Goal: Task Accomplishment & Management: Manage account settings

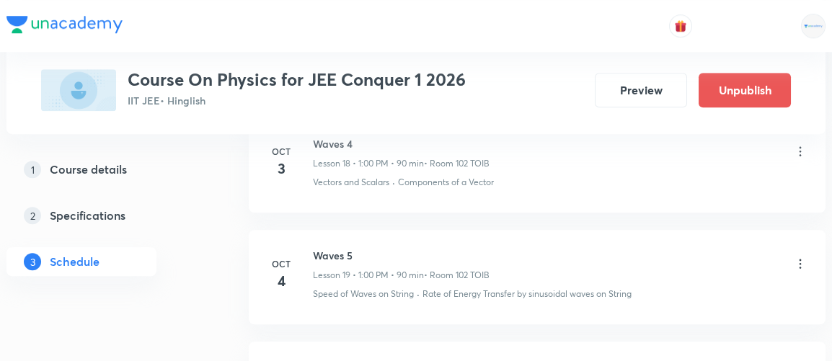
scroll to position [3018, 0]
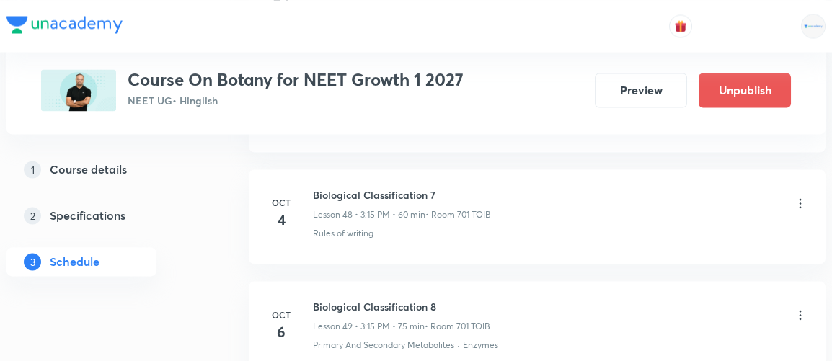
scroll to position [6129, 0]
click at [799, 307] on icon at bounding box center [801, 314] width 14 height 14
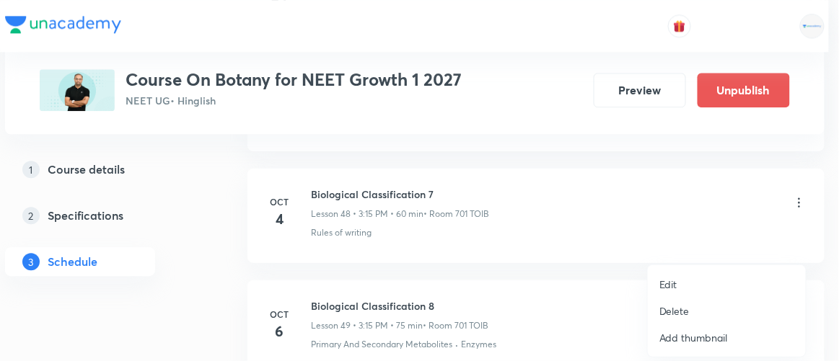
click at [664, 284] on p "Edit" at bounding box center [668, 284] width 18 height 15
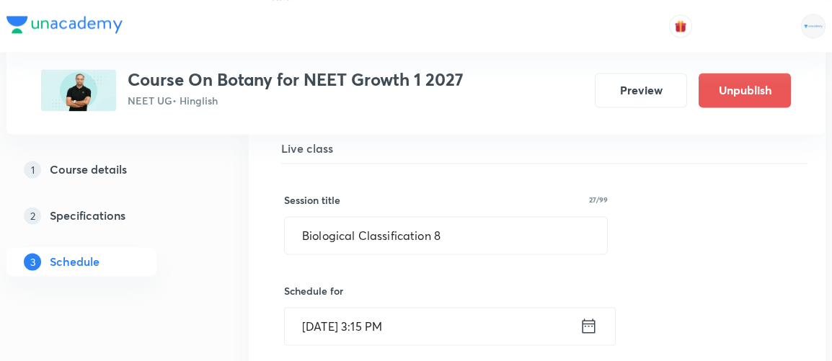
scroll to position [5584, 0]
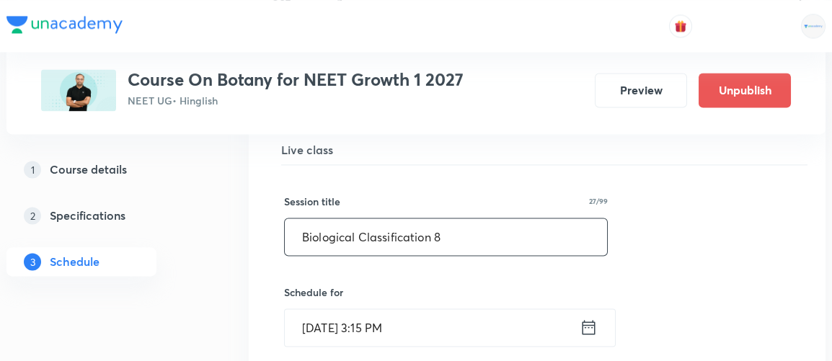
drag, startPoint x: 468, startPoint y: 209, endPoint x: 253, endPoint y: 229, distance: 215.9
type input "Plant Kingdom 1"
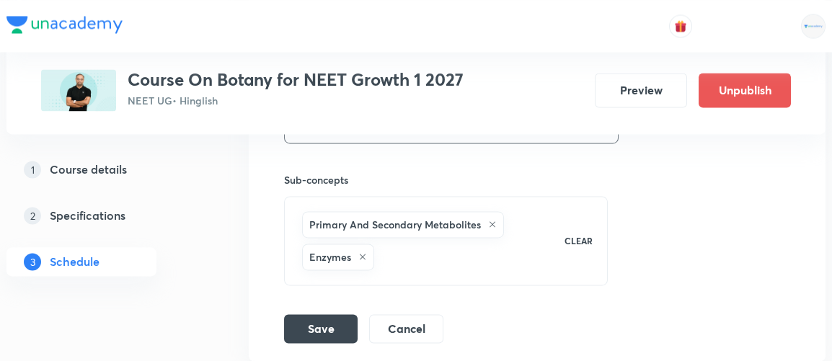
scroll to position [6071, 0]
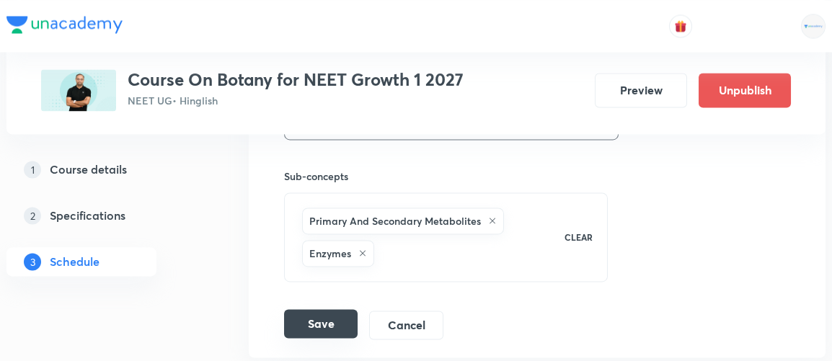
click at [322, 309] on button "Save" at bounding box center [321, 323] width 74 height 29
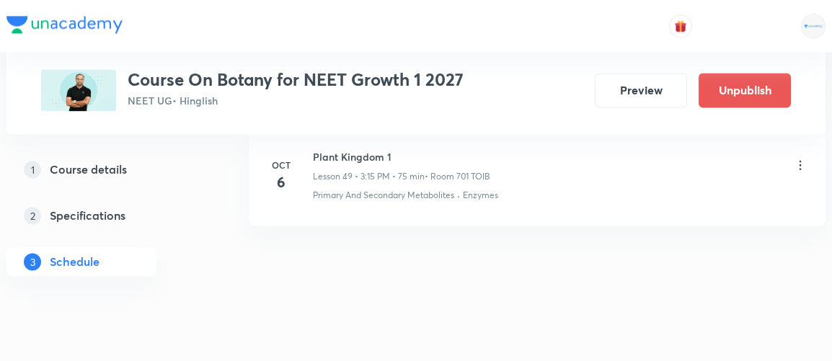
scroll to position [5587, 0]
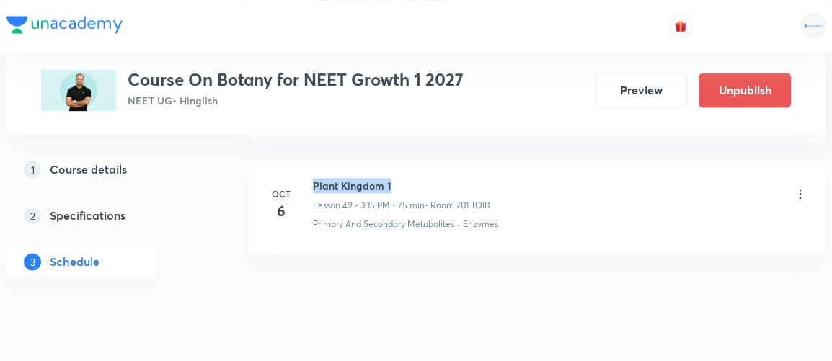
drag, startPoint x: 313, startPoint y: 156, endPoint x: 400, endPoint y: 151, distance: 87.4
click at [400, 178] on h6 "Plant Kingdom 1" at bounding box center [401, 185] width 177 height 15
copy h6 "Plant Kingdom 1"
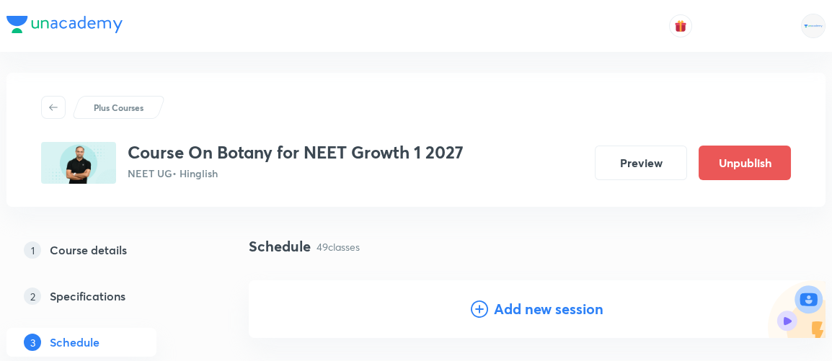
scroll to position [0, 0]
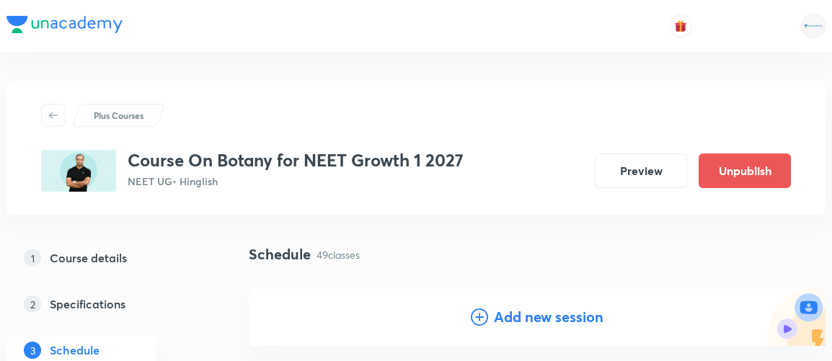
click at [513, 320] on h4 "Add new session" at bounding box center [549, 318] width 110 height 22
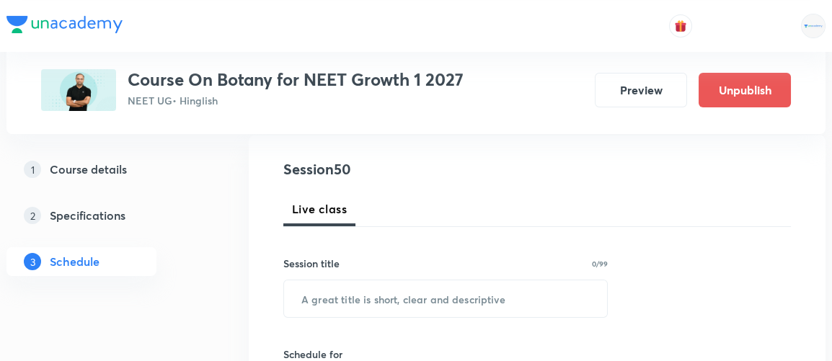
scroll to position [188, 0]
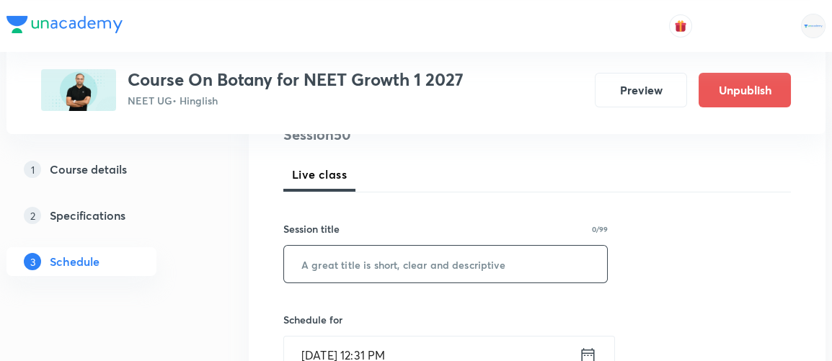
click at [372, 271] on input "text" at bounding box center [445, 264] width 323 height 37
paste input "Plant Kingdom 1"
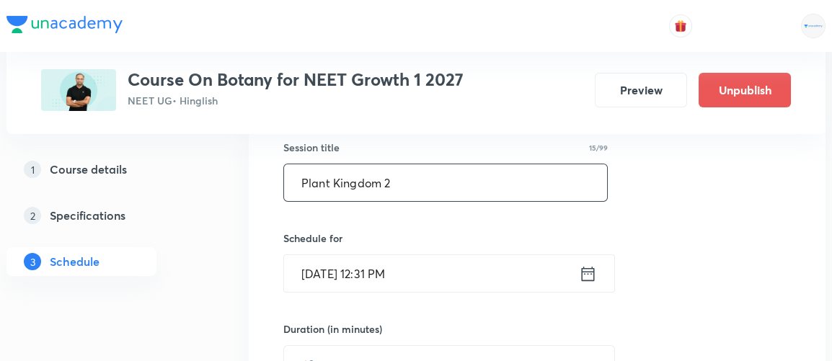
scroll to position [275, 0]
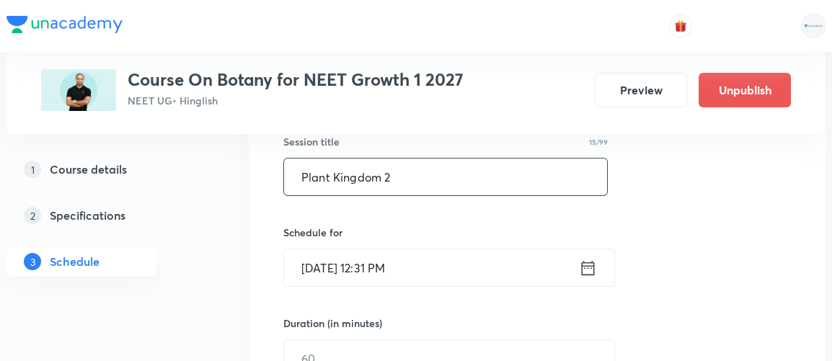
type input "Plant Kingdom 2"
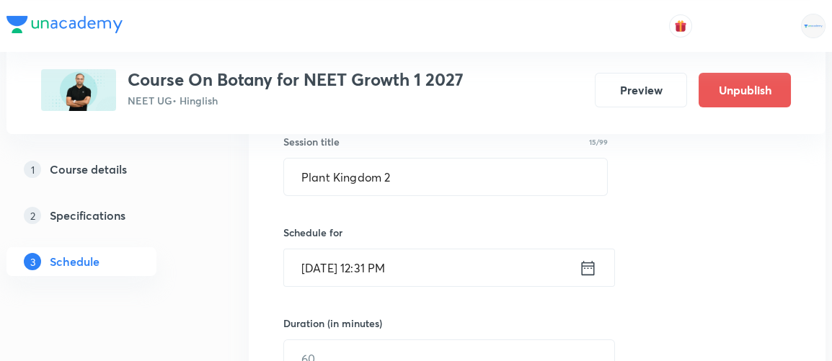
click at [589, 267] on icon at bounding box center [588, 268] width 18 height 20
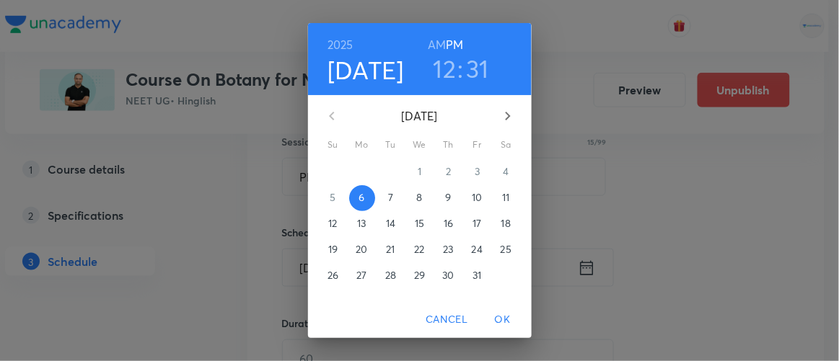
click at [416, 196] on p "8" at bounding box center [419, 197] width 6 height 14
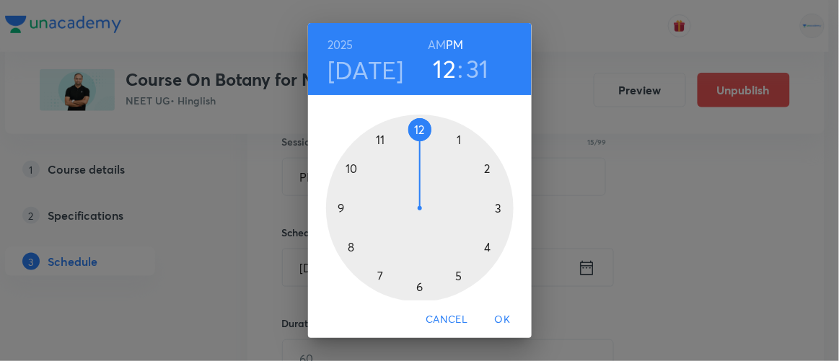
click at [509, 323] on span "OK" at bounding box center [503, 320] width 35 height 18
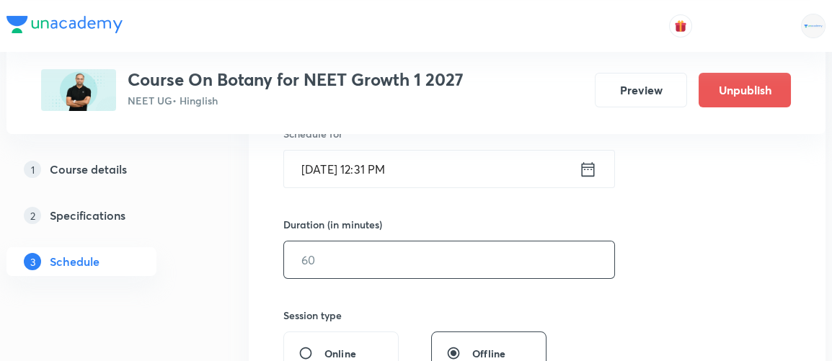
scroll to position [373, 0]
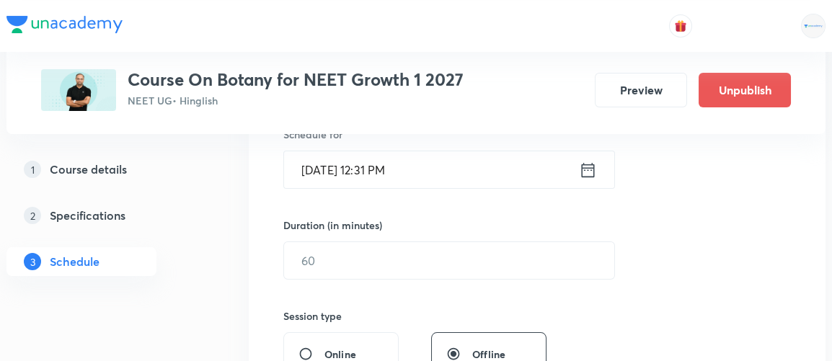
click at [584, 170] on icon at bounding box center [588, 170] width 18 height 20
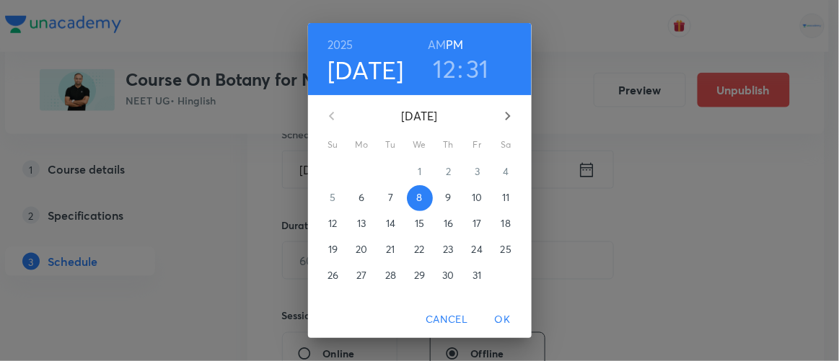
click at [444, 63] on h3 "12" at bounding box center [445, 68] width 23 height 30
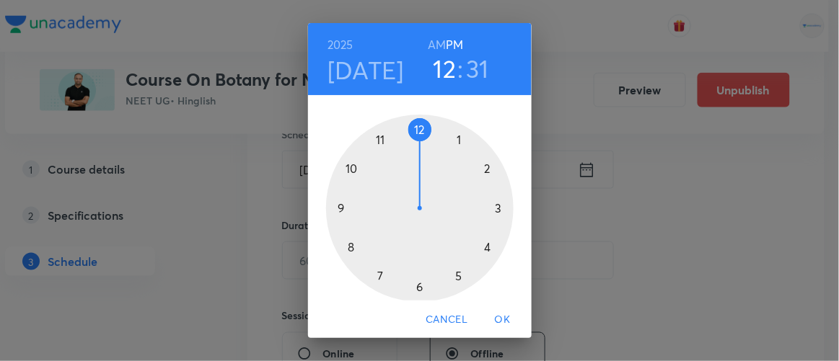
click at [492, 208] on div at bounding box center [420, 209] width 188 height 188
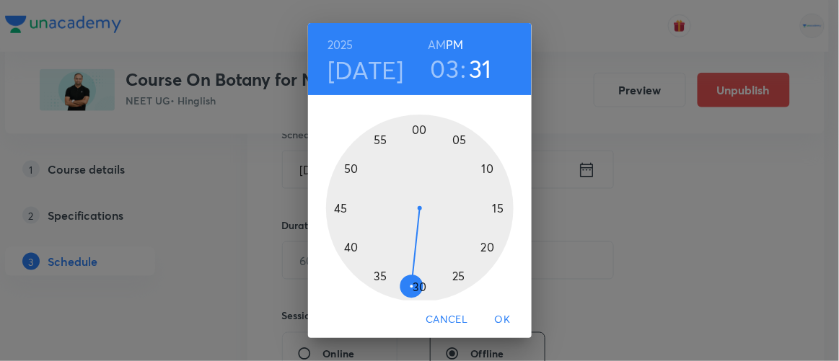
click at [492, 208] on div at bounding box center [420, 209] width 188 height 188
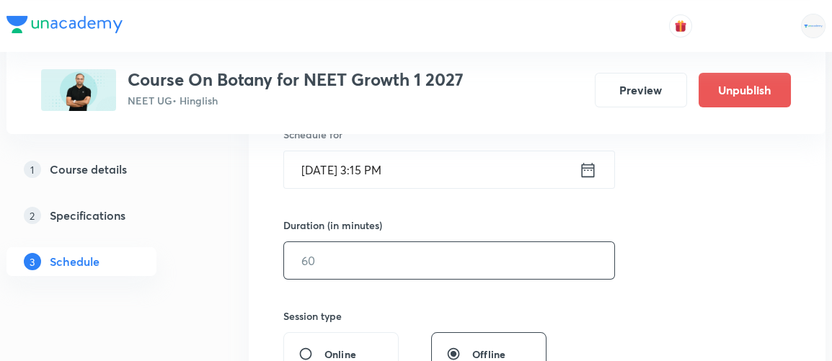
click at [342, 268] on input "text" at bounding box center [449, 260] width 330 height 37
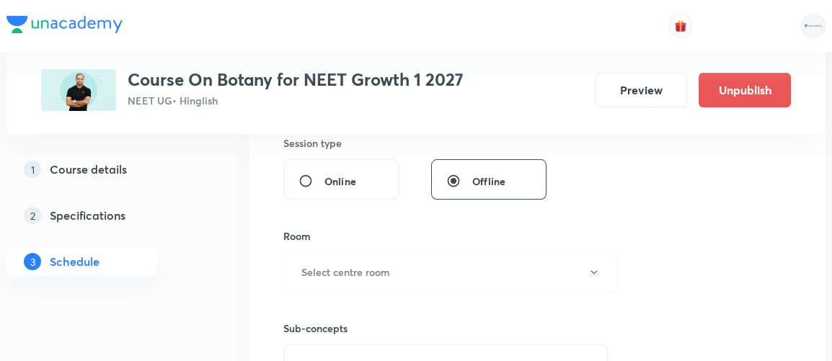
scroll to position [549, 0]
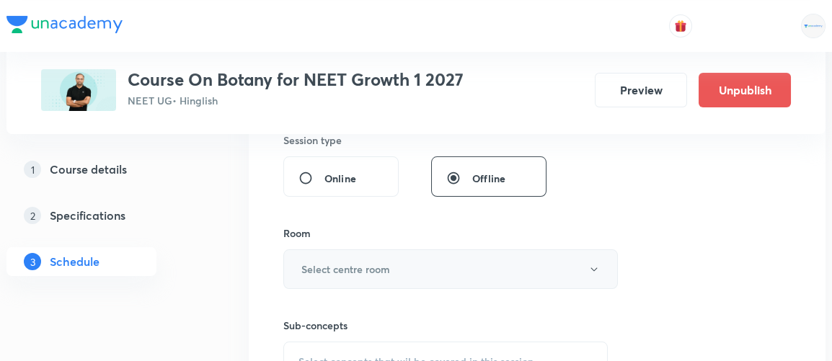
type input "70"
click at [336, 268] on h6 "Select centre room" at bounding box center [346, 269] width 89 height 15
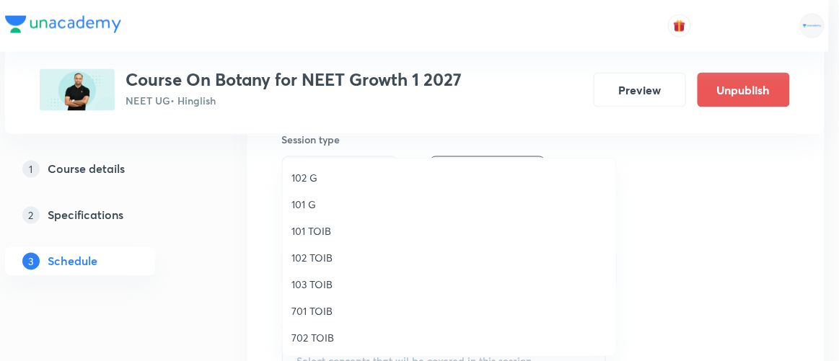
click at [320, 310] on span "701 TOIB" at bounding box center [449, 311] width 316 height 15
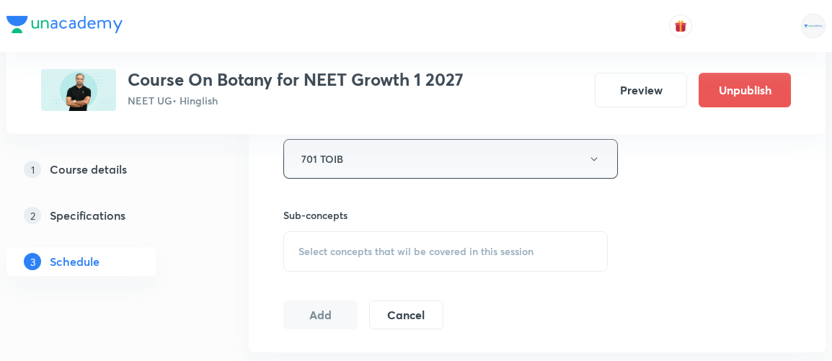
scroll to position [660, 0]
click at [421, 252] on span "Select concepts that wil be covered in this session" at bounding box center [416, 251] width 235 height 12
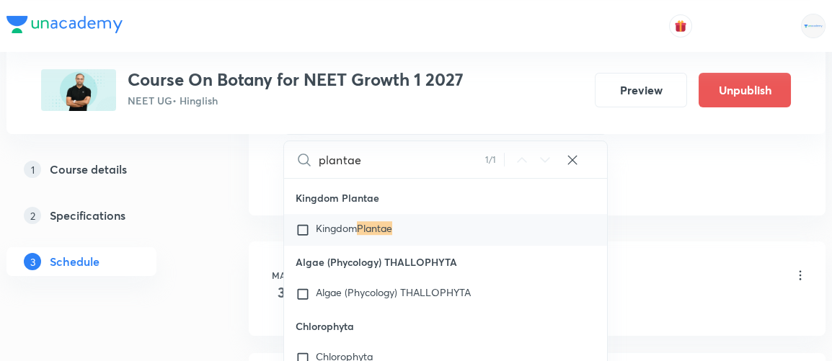
scroll to position [16539, 0]
type input "plantae"
click at [304, 222] on input "checkbox" at bounding box center [306, 229] width 20 height 14
checkbox input "true"
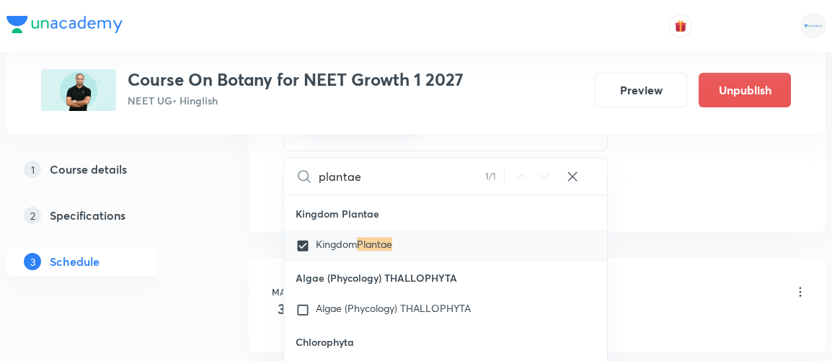
click at [195, 231] on div "1 Course details 2 Specifications 3 Schedule" at bounding box center [104, 224] width 196 height 139
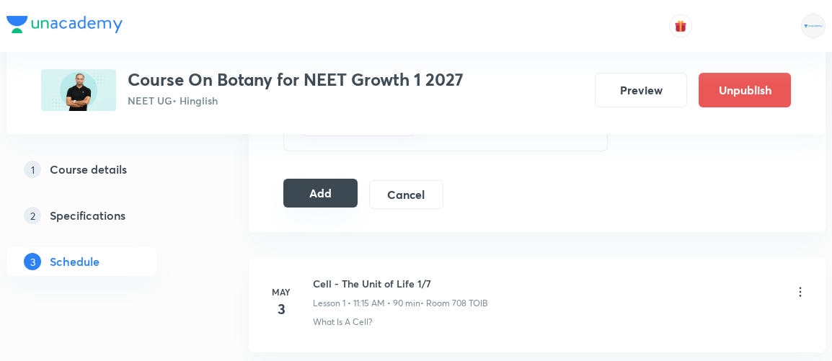
click at [315, 188] on button "Add" at bounding box center [321, 193] width 74 height 29
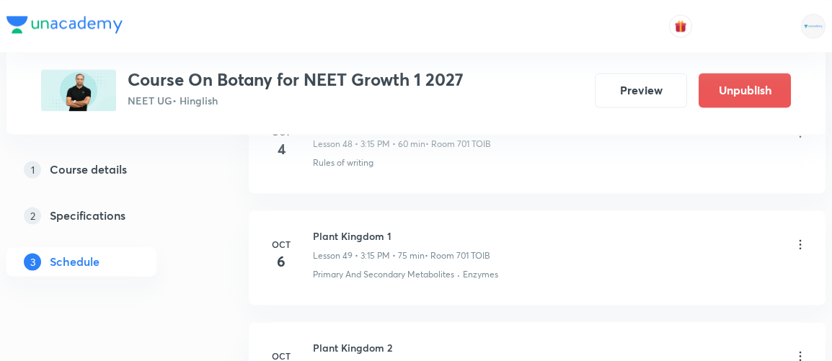
scroll to position [5698, 0]
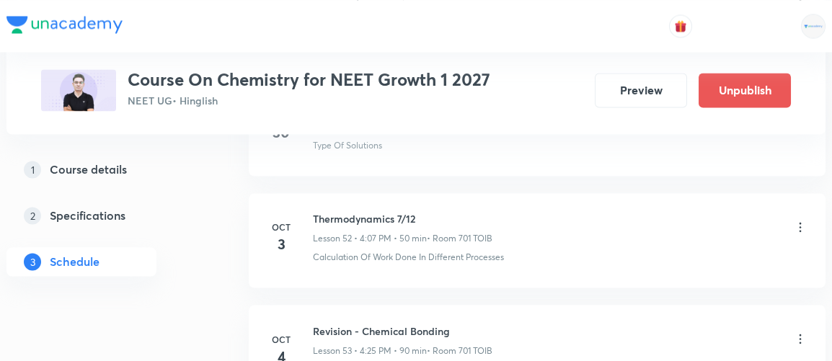
scroll to position [6819, 0]
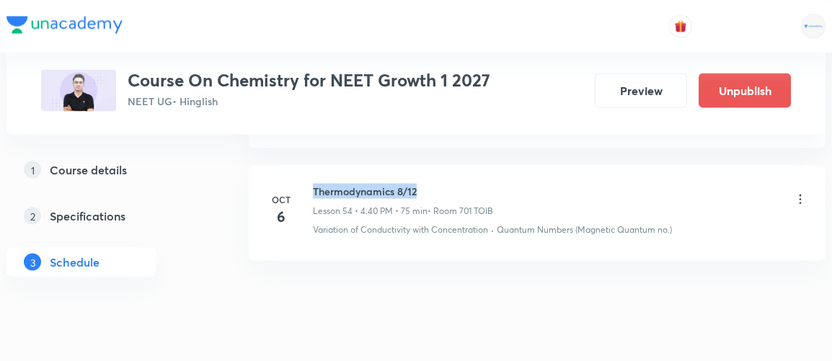
drag, startPoint x: 315, startPoint y: 154, endPoint x: 451, endPoint y: 144, distance: 136.7
click at [451, 165] on li "Oct 6 Thermodynamics 8/12 Lesson 54 • 4:40 PM • 75 min • Room 701 TOIB Variatio…" at bounding box center [537, 212] width 577 height 95
copy h6 "Thermodynamics 8/12"
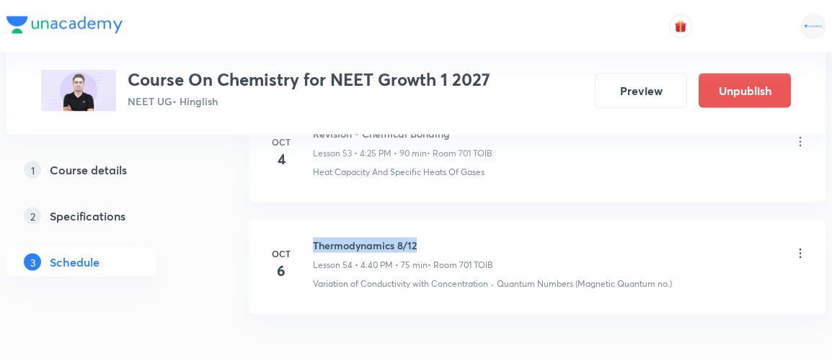
scroll to position [6765, 0]
copy h6 "Thermodynamics 8/12"
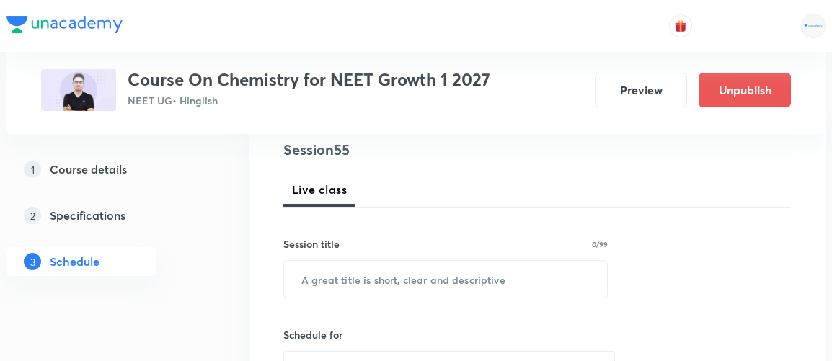
scroll to position [175, 0]
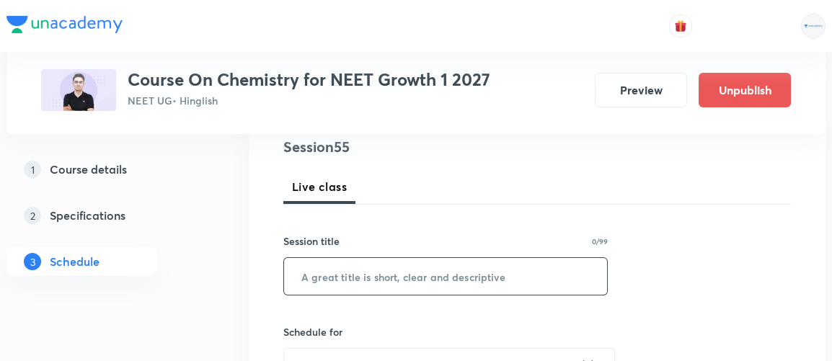
click at [404, 273] on input "text" at bounding box center [445, 276] width 323 height 37
paste input "Thermodynamics 8/12"
click at [404, 273] on input "Thermodynamics 8/12" at bounding box center [445, 276] width 323 height 37
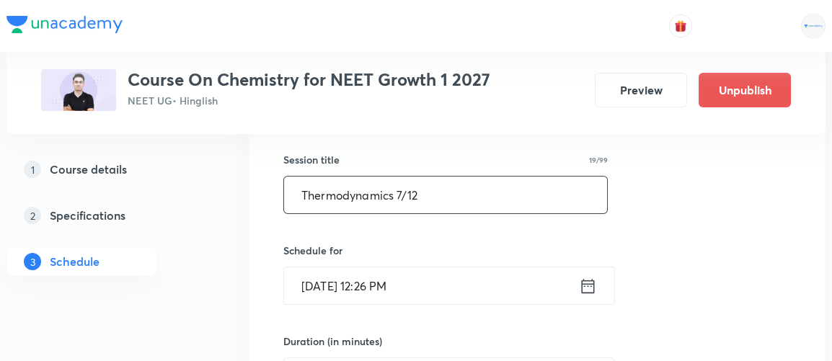
scroll to position [258, 0]
type input "Thermodynamics 7/12"
click at [587, 279] on icon at bounding box center [588, 286] width 18 height 20
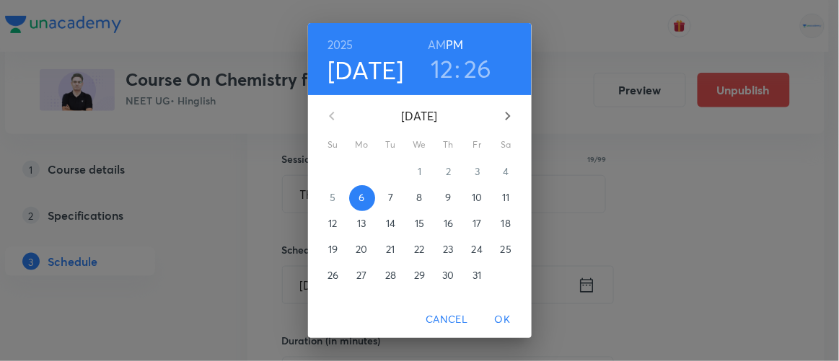
click at [382, 198] on span "7" at bounding box center [391, 197] width 26 height 14
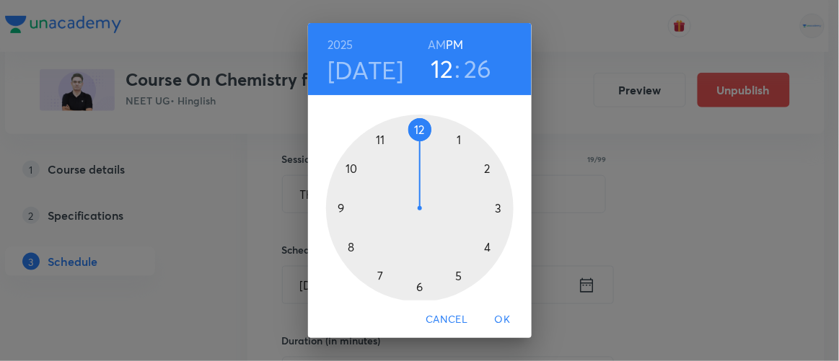
click at [416, 284] on div at bounding box center [420, 209] width 188 height 188
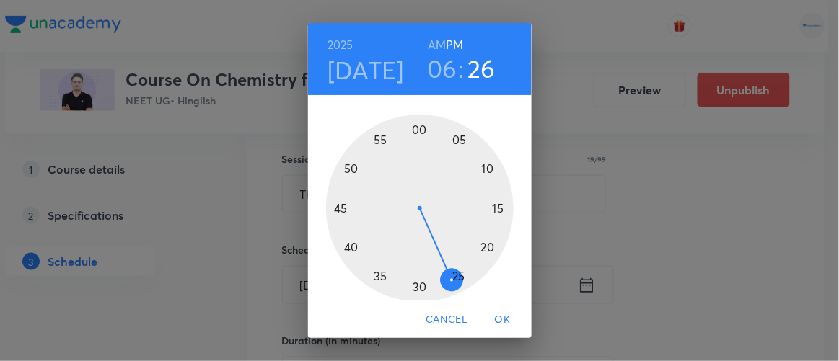
click at [455, 140] on div at bounding box center [420, 209] width 188 height 188
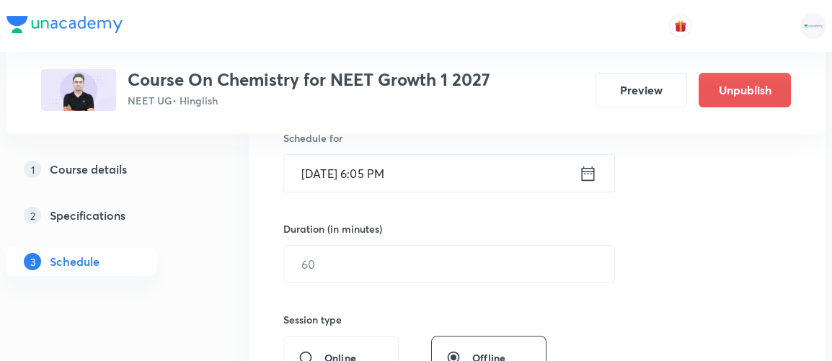
scroll to position [369, 0]
click at [348, 271] on input "text" at bounding box center [449, 264] width 330 height 37
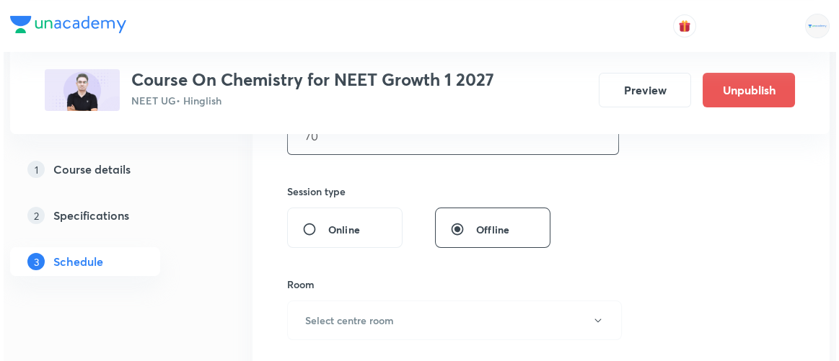
scroll to position [563, 0]
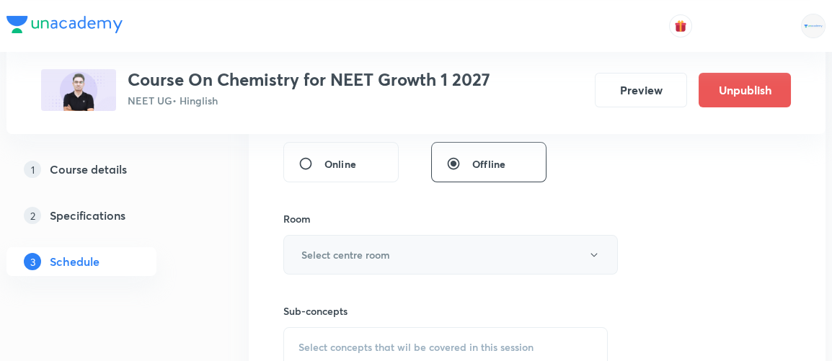
type input "70"
click at [348, 254] on h6 "Select centre room" at bounding box center [346, 254] width 89 height 15
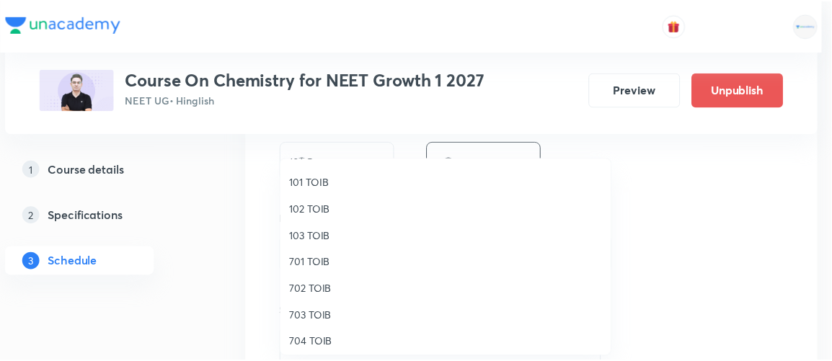
scroll to position [50, 0]
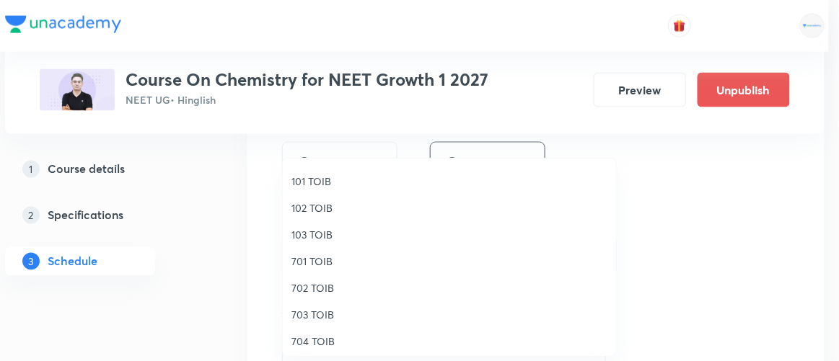
click at [311, 266] on span "701 TOIB" at bounding box center [449, 261] width 316 height 15
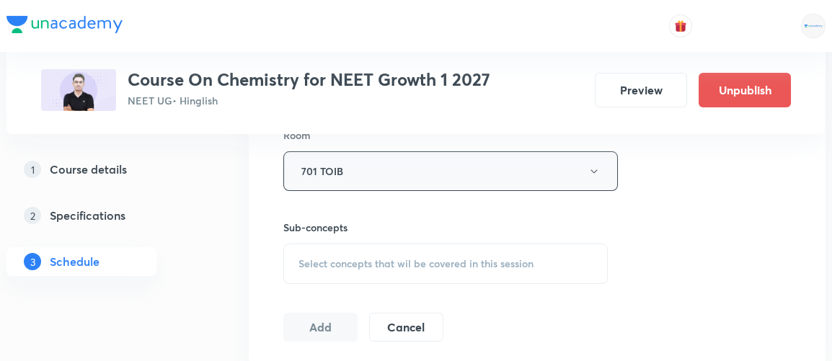
scroll to position [648, 0]
click at [439, 258] on span "Select concepts that wil be covered in this session" at bounding box center [416, 264] width 235 height 12
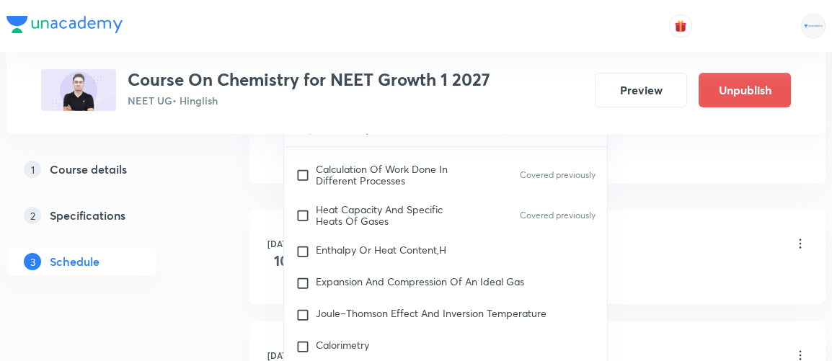
scroll to position [3600, 0]
type input "thermodynamics"
click at [360, 245] on span "Enthalpy Or Heat Content,H" at bounding box center [381, 249] width 131 height 14
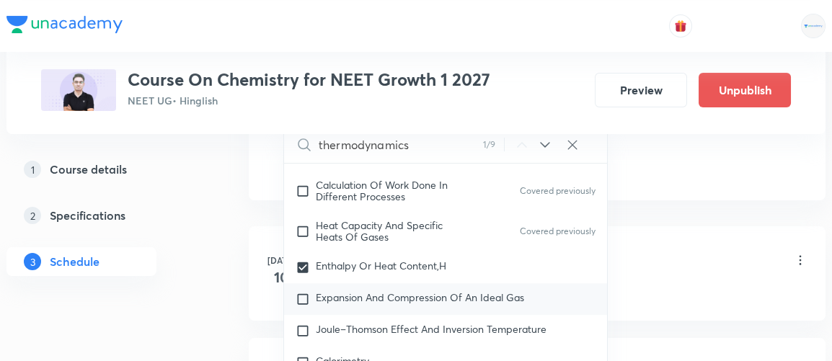
click at [334, 294] on span "Expansion And Compression Of An Ideal Gas" at bounding box center [420, 298] width 208 height 14
checkbox input "true"
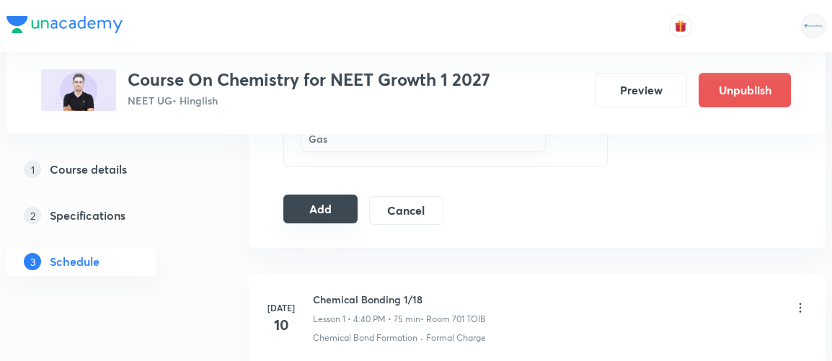
click at [329, 195] on button "Add" at bounding box center [321, 209] width 74 height 29
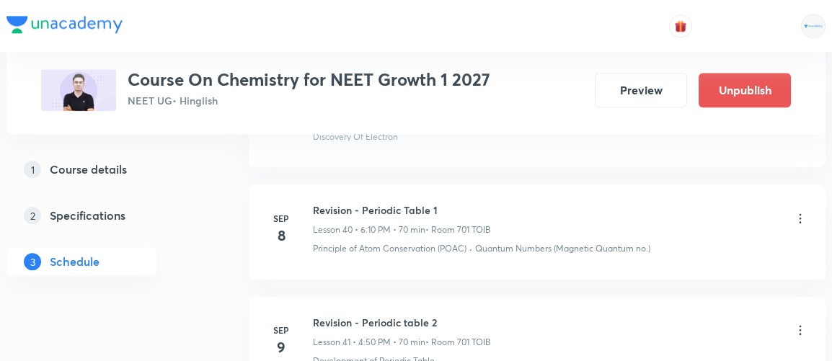
scroll to position [6270, 0]
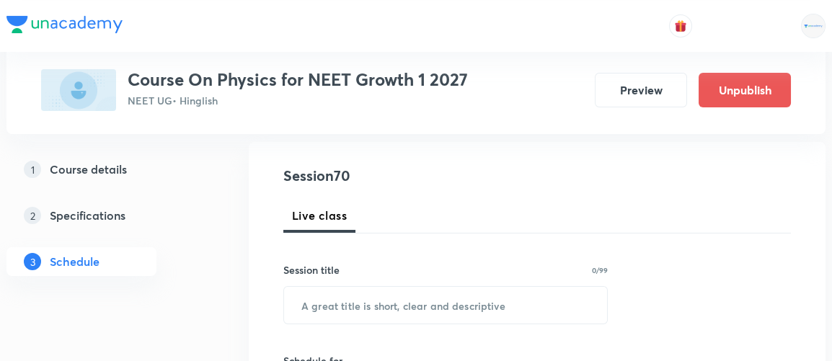
scroll to position [147, 0]
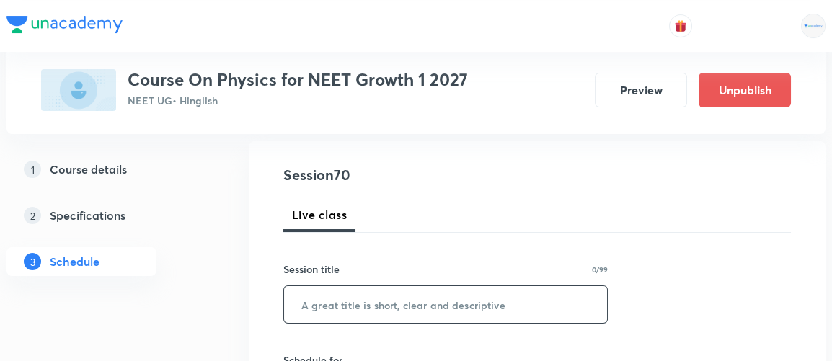
click at [308, 309] on input "text" at bounding box center [445, 304] width 323 height 37
paste input "Work Power & Energy 1"
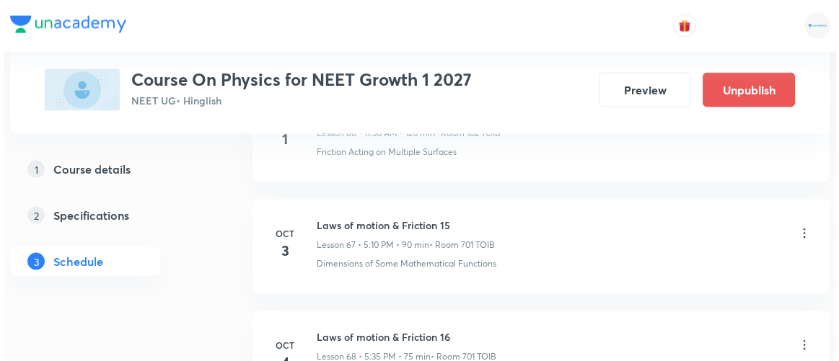
scroll to position [8476, 0]
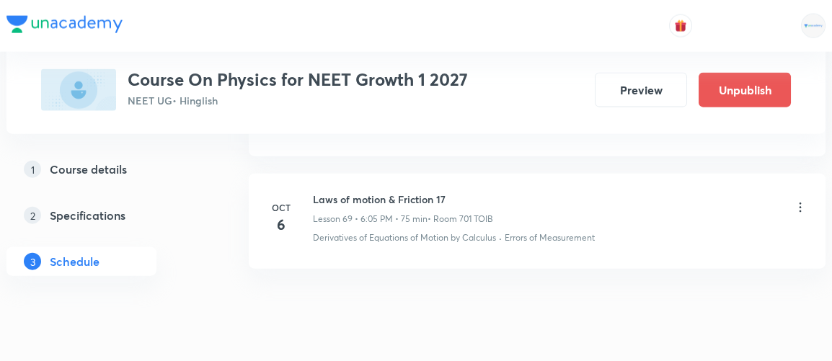
type input "Work Power & Energy 1"
click at [802, 201] on icon at bounding box center [801, 208] width 14 height 14
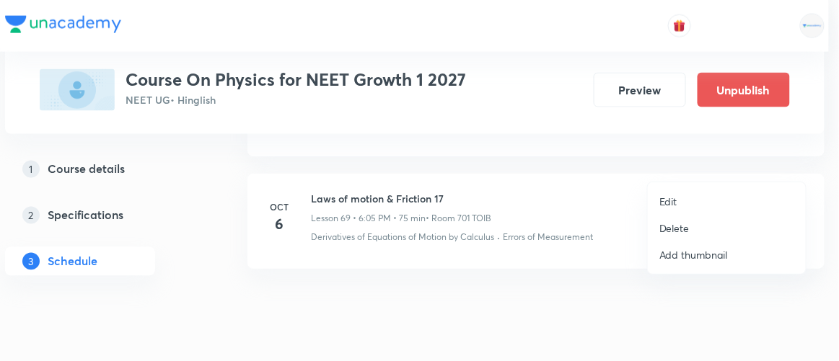
click at [663, 202] on p "Edit" at bounding box center [668, 201] width 18 height 15
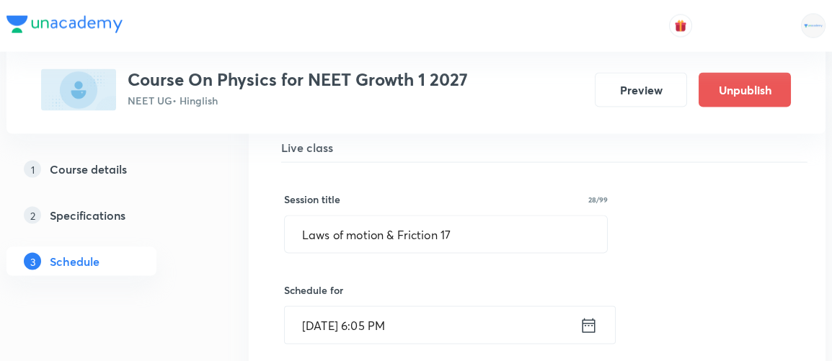
scroll to position [7819, 0]
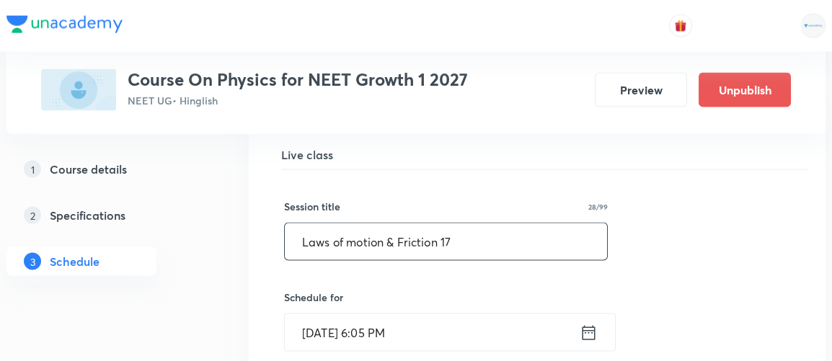
drag, startPoint x: 478, startPoint y: 202, endPoint x: 242, endPoint y: 229, distance: 237.5
paste input "Work Power & Energy 1"
type input "Work Power & Energy 1"
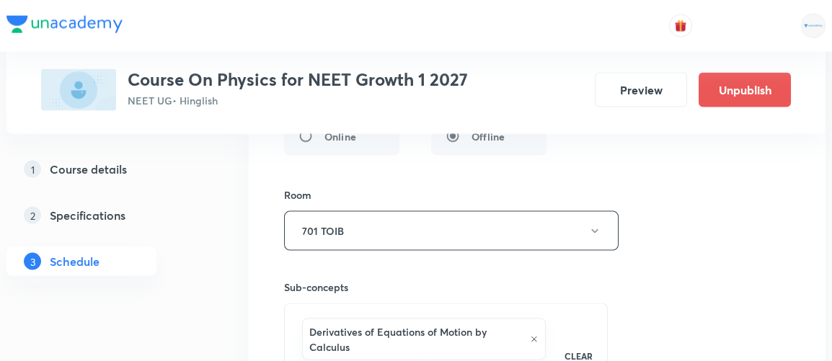
scroll to position [8412, 0]
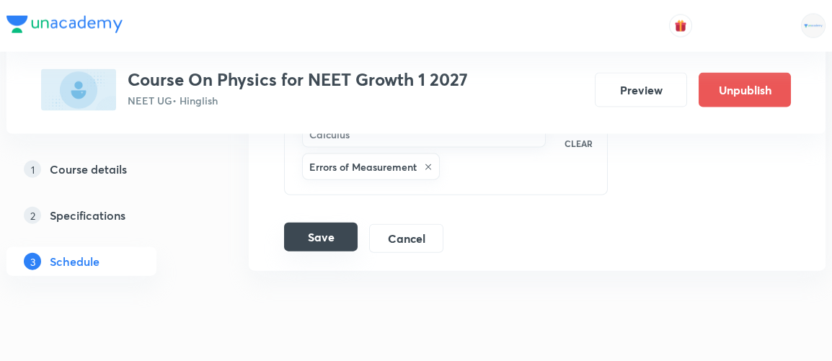
click at [328, 223] on button "Save" at bounding box center [321, 237] width 74 height 29
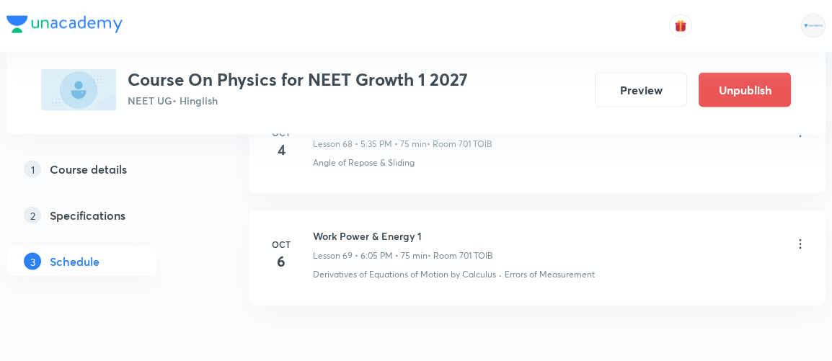
scroll to position [7777, 0]
drag, startPoint x: 314, startPoint y: 193, endPoint x: 437, endPoint y: 185, distance: 123.6
click at [437, 210] on li "[DATE] Work Power & Energy 1 Lesson 69 • 6:05 PM • 75 min • Room 701 TOIB Deriv…" at bounding box center [537, 257] width 577 height 95
copy h6 "Work Power & Energy 1"
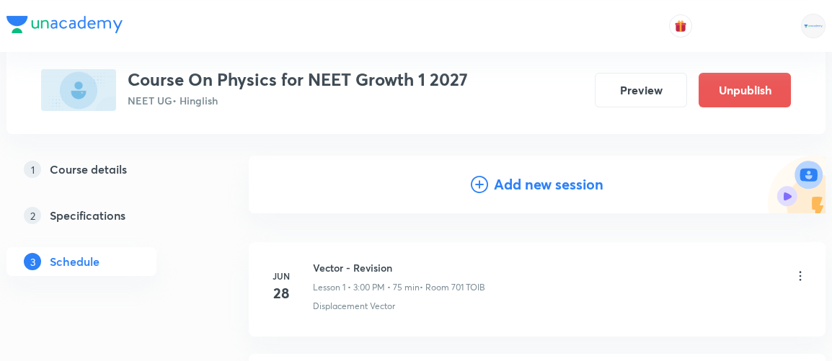
scroll to position [137, 0]
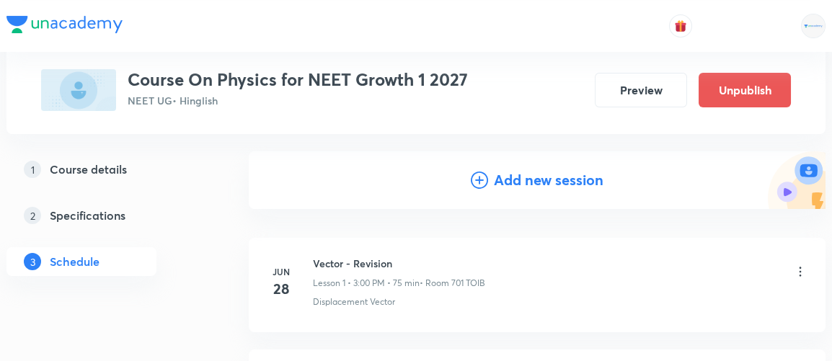
click at [542, 183] on h4 "Add new session" at bounding box center [549, 181] width 110 height 22
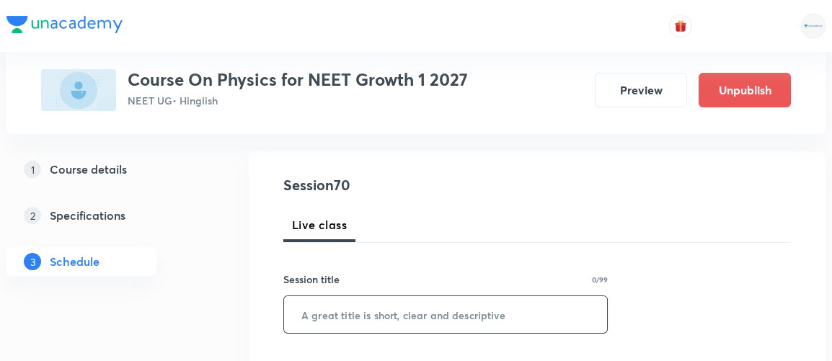
click at [353, 315] on input "text" at bounding box center [445, 314] width 323 height 37
paste input "Work Power & Energy 1"
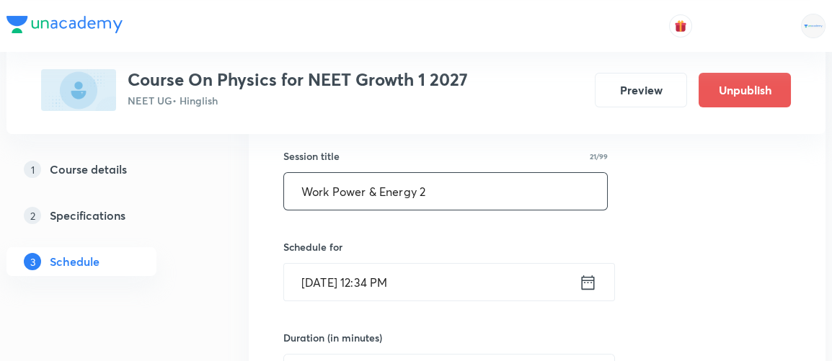
scroll to position [260, 0]
type input "Work Power & Energy 2"
click at [590, 284] on icon at bounding box center [588, 283] width 18 height 20
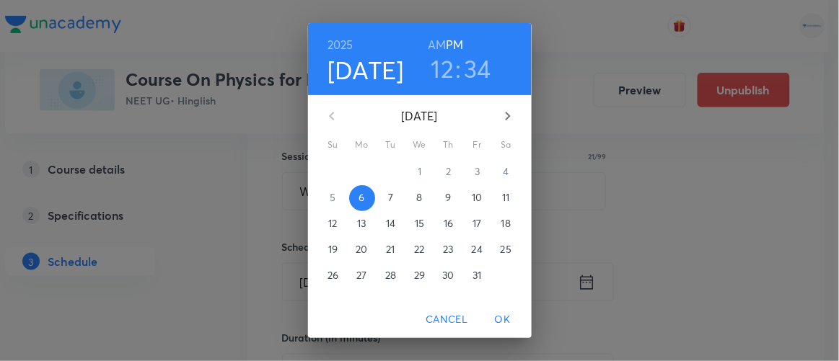
click at [388, 199] on p "7" at bounding box center [390, 197] width 5 height 14
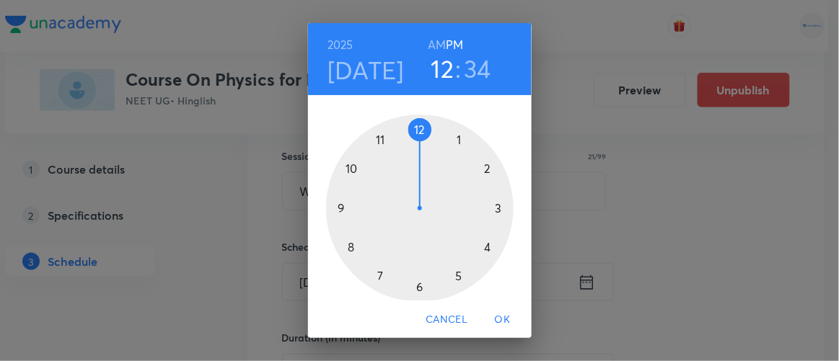
click at [483, 247] on div at bounding box center [420, 209] width 188 height 188
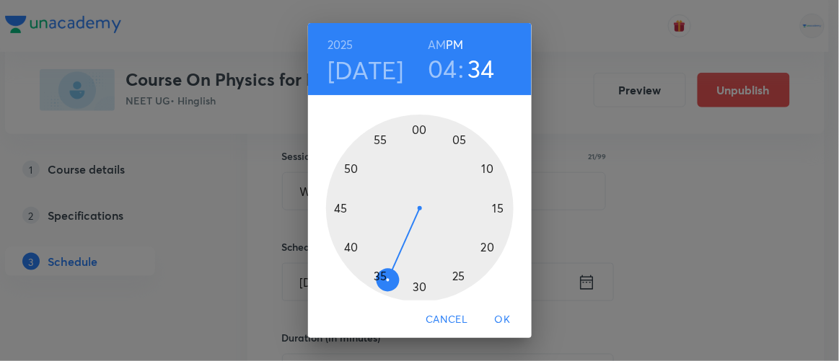
click at [346, 247] on div at bounding box center [420, 209] width 188 height 188
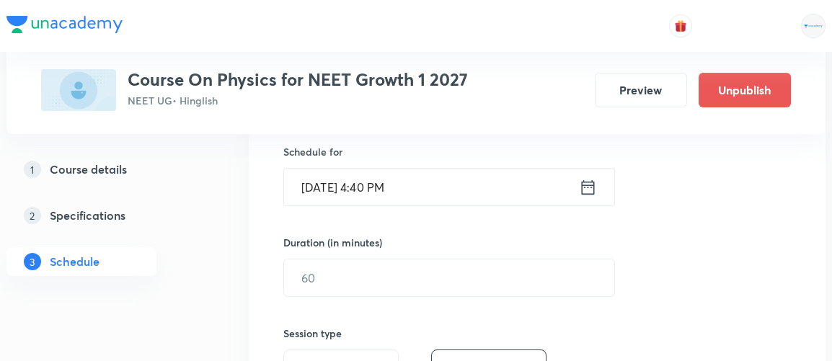
scroll to position [366, 0]
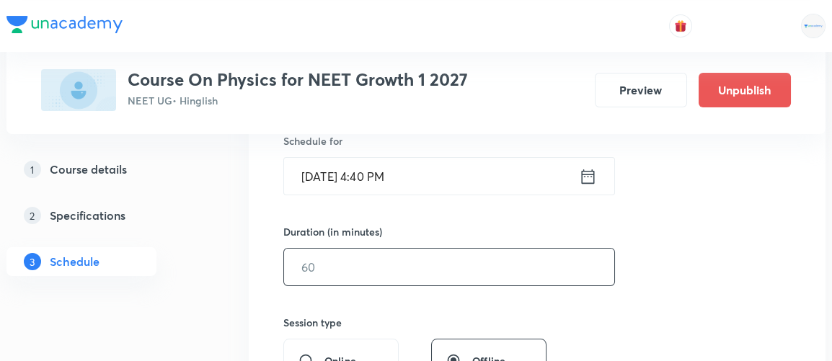
click at [335, 268] on input "text" at bounding box center [449, 267] width 330 height 37
type input "6"
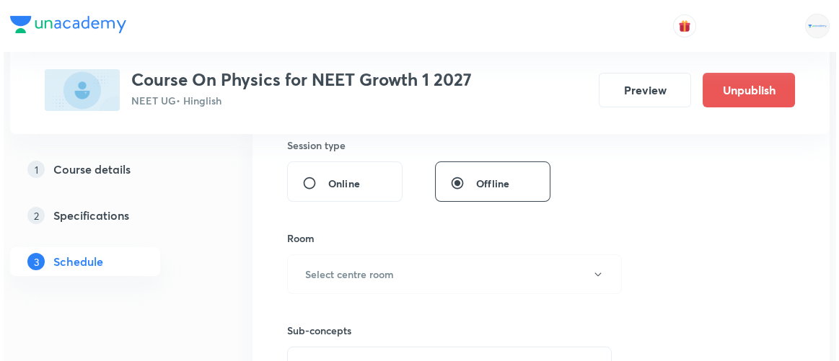
scroll to position [553, 0]
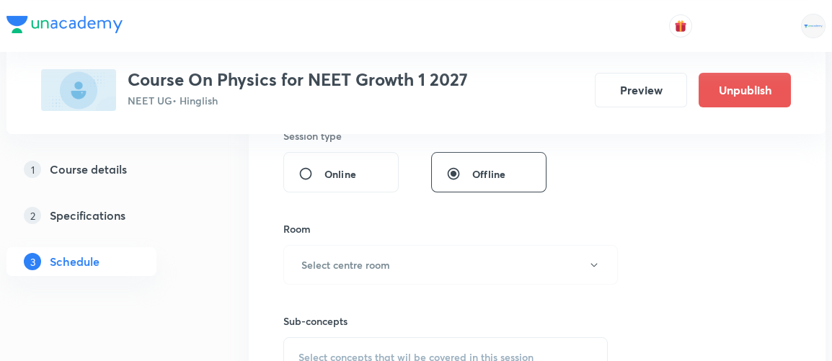
type input "70"
click at [335, 268] on h6 "Select centre room" at bounding box center [346, 265] width 89 height 15
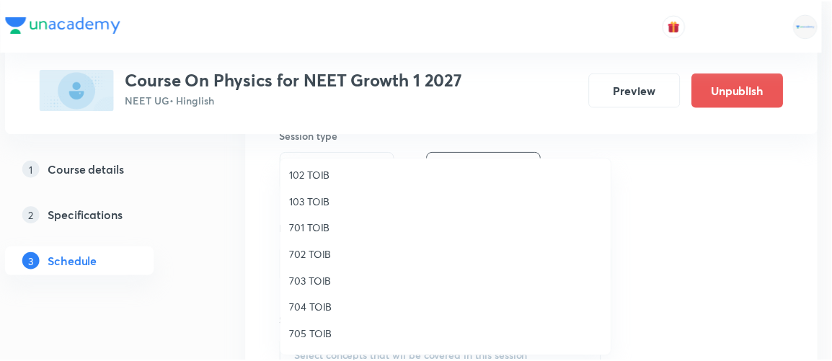
scroll to position [133, 0]
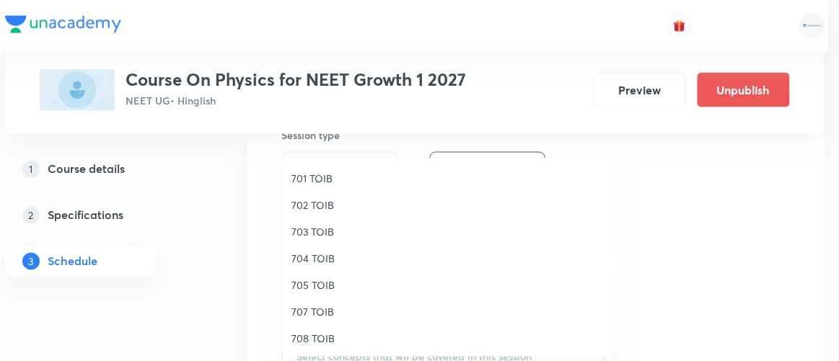
click at [299, 174] on span "701 TOIB" at bounding box center [449, 178] width 316 height 15
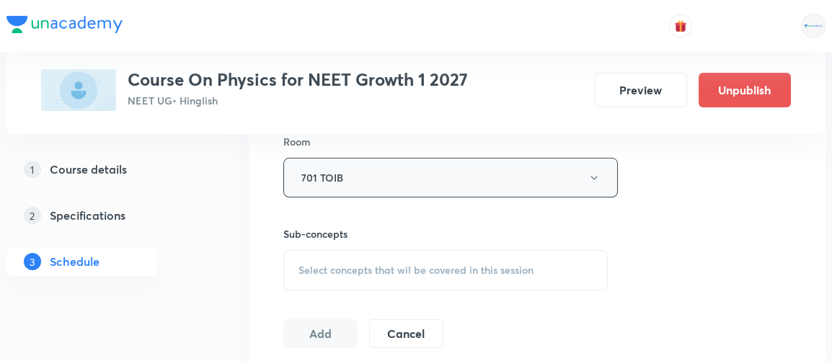
scroll to position [653, 0]
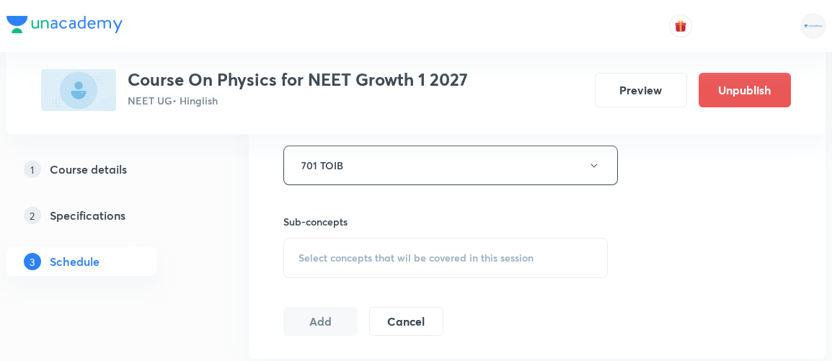
click at [414, 255] on span "Select concepts that wil be covered in this session" at bounding box center [416, 258] width 235 height 12
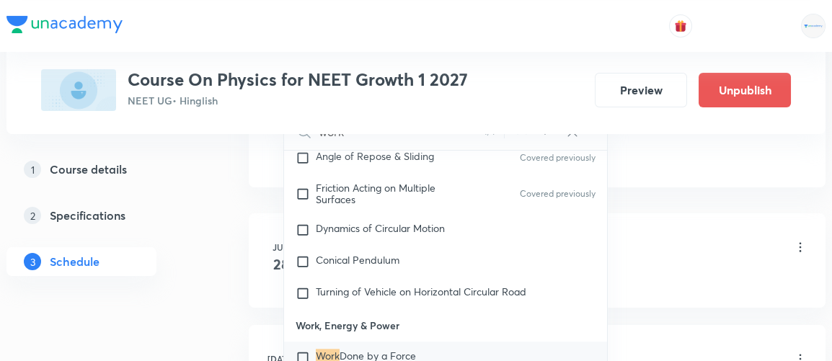
scroll to position [871, 0]
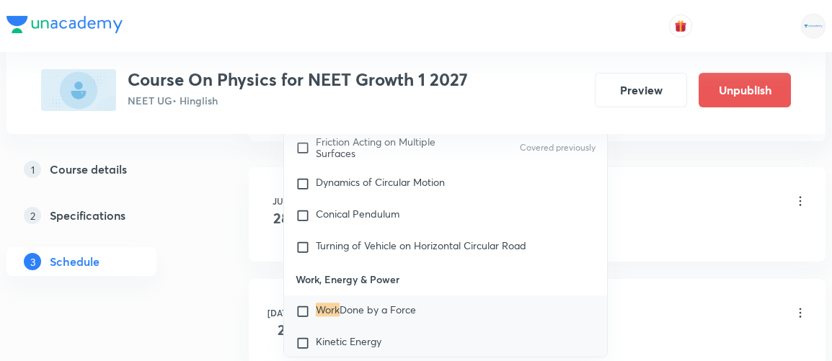
type input "work"
click at [304, 336] on input "checkbox" at bounding box center [306, 343] width 20 height 14
checkbox input "true"
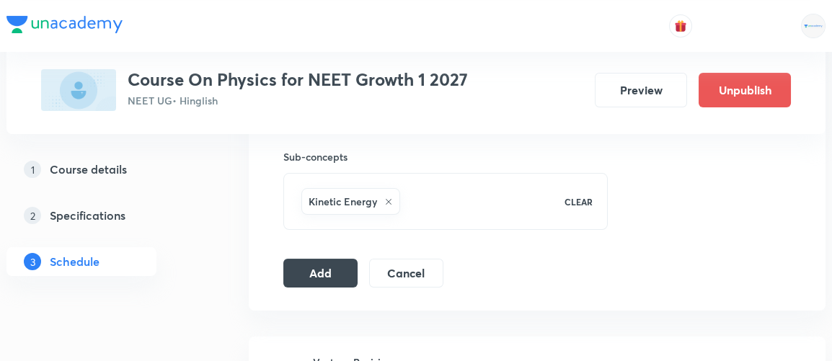
scroll to position [716, 0]
click at [316, 276] on button "Add" at bounding box center [321, 273] width 74 height 29
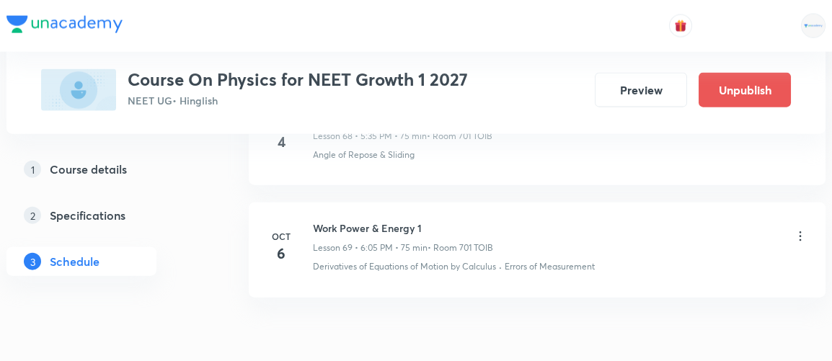
scroll to position [8491, 0]
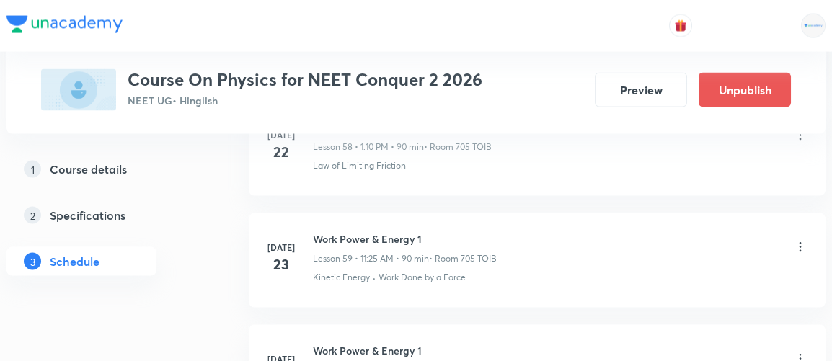
scroll to position [7322, 0]
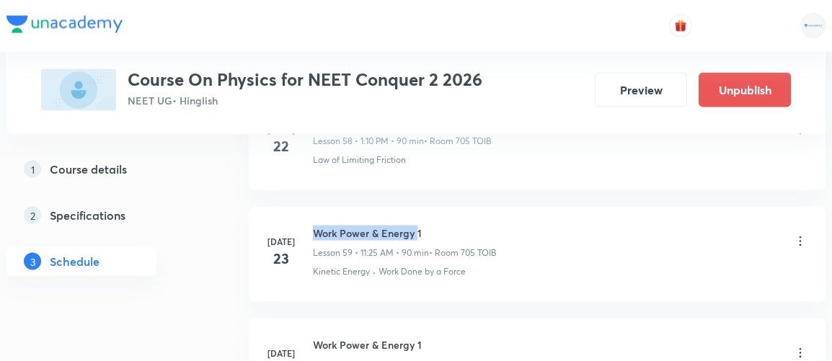
drag, startPoint x: 315, startPoint y: 193, endPoint x: 416, endPoint y: 192, distance: 101.0
click at [416, 226] on h6 "Work Power & Energy 1" at bounding box center [405, 233] width 184 height 15
copy h6 "Work Power & Energy 1"
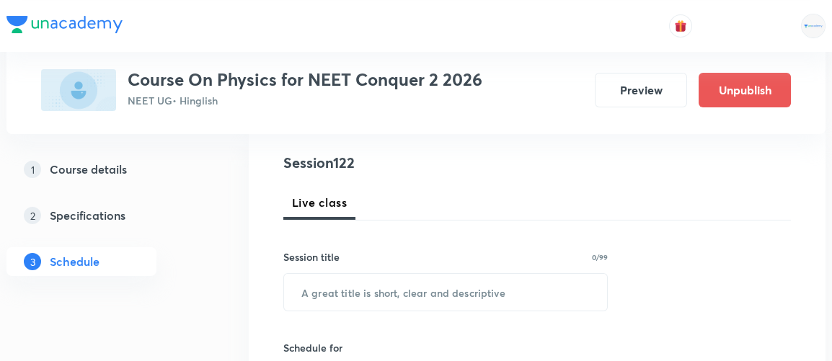
scroll to position [164, 0]
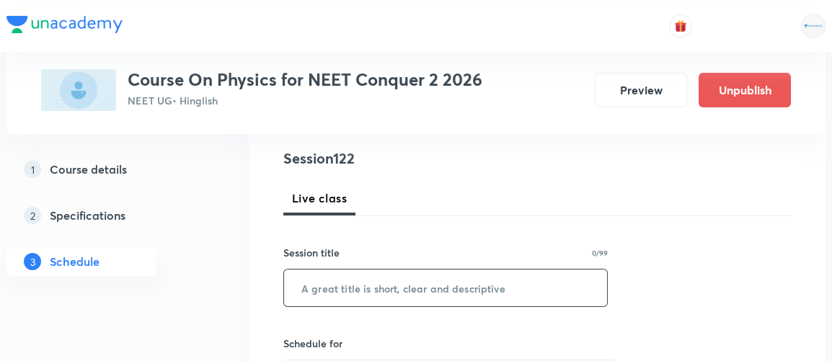
click at [364, 289] on input "text" at bounding box center [445, 288] width 323 height 37
paste input "Work Power & Energy 1"
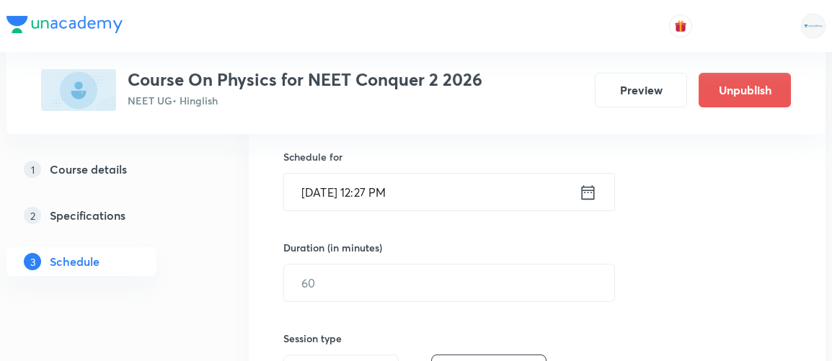
scroll to position [350, 0]
type input "Work Power & Energy 2"
click at [589, 194] on icon at bounding box center [588, 193] width 18 height 20
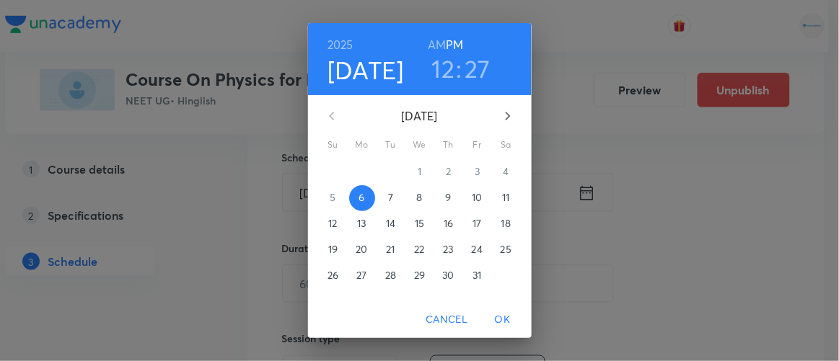
click at [388, 193] on p "7" at bounding box center [390, 197] width 5 height 14
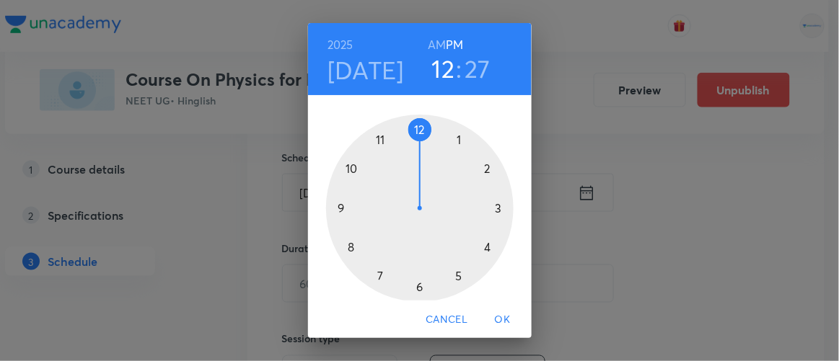
click at [483, 247] on div at bounding box center [420, 209] width 188 height 188
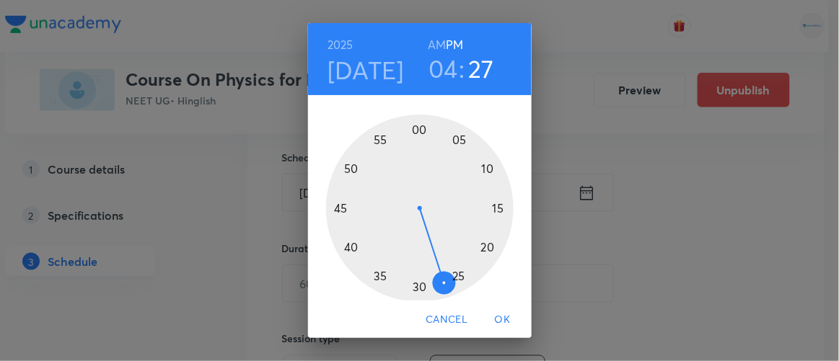
click at [346, 245] on div at bounding box center [420, 209] width 188 height 188
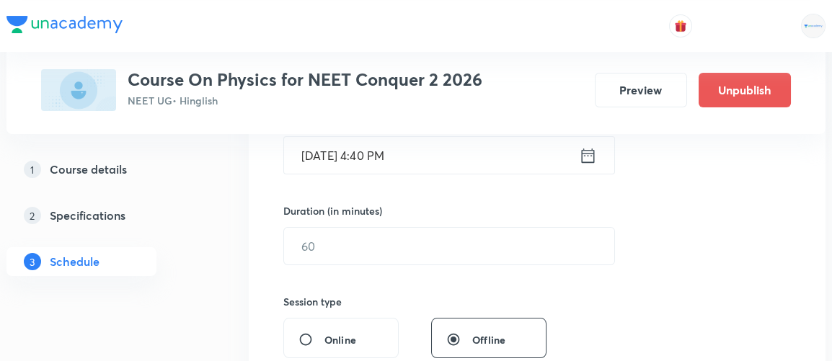
scroll to position [388, 0]
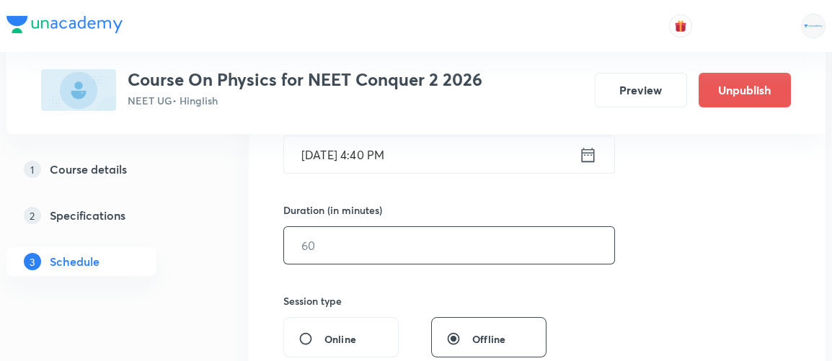
click at [329, 245] on input "text" at bounding box center [449, 245] width 330 height 37
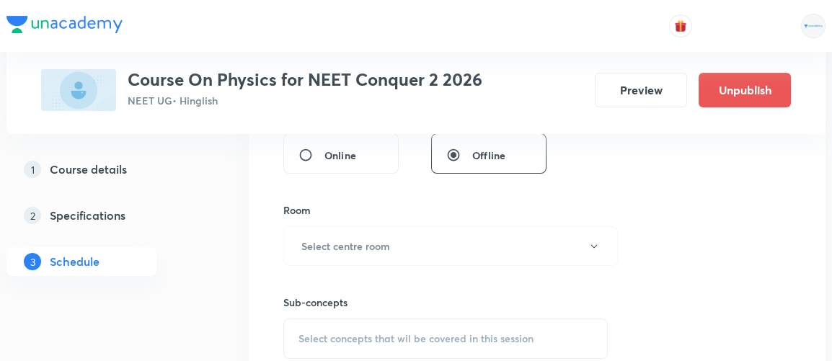
scroll to position [576, 0]
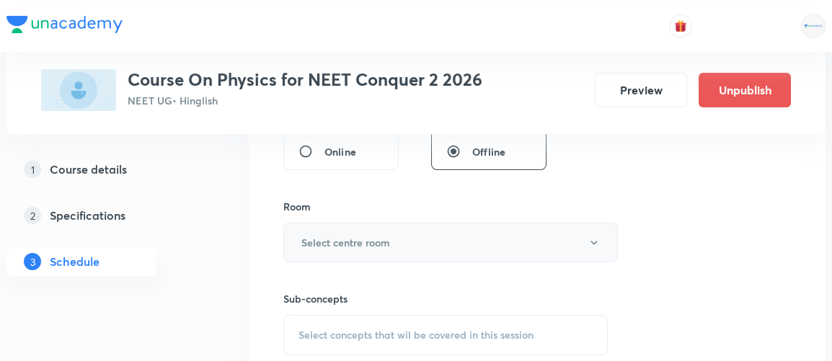
type input "70"
click at [324, 245] on h6 "Select centre room" at bounding box center [346, 242] width 89 height 15
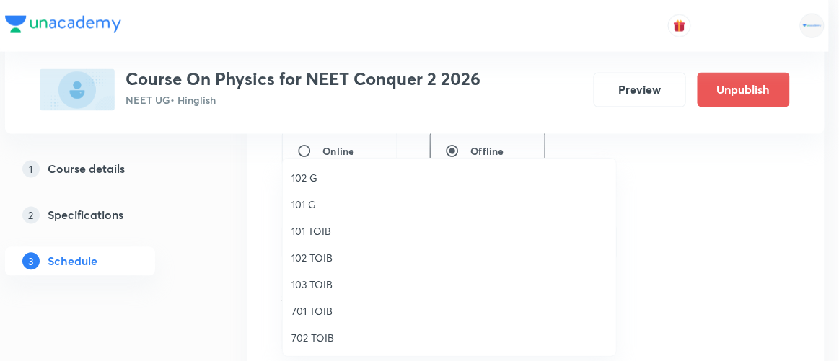
click at [310, 309] on span "701 TOIB" at bounding box center [449, 311] width 316 height 15
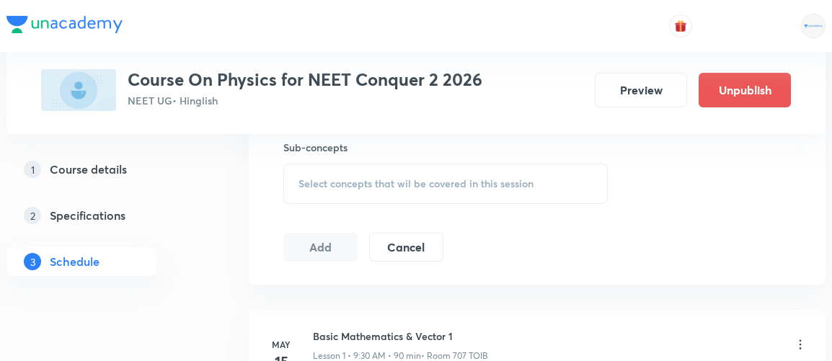
scroll to position [741, 0]
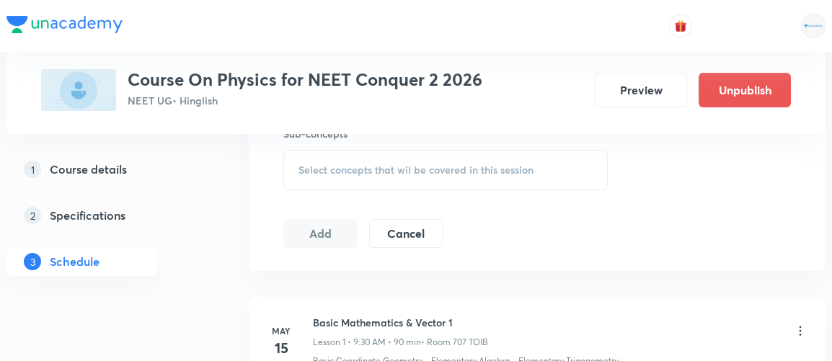
click at [398, 173] on span "Select concepts that wil be covered in this session" at bounding box center [416, 170] width 235 height 12
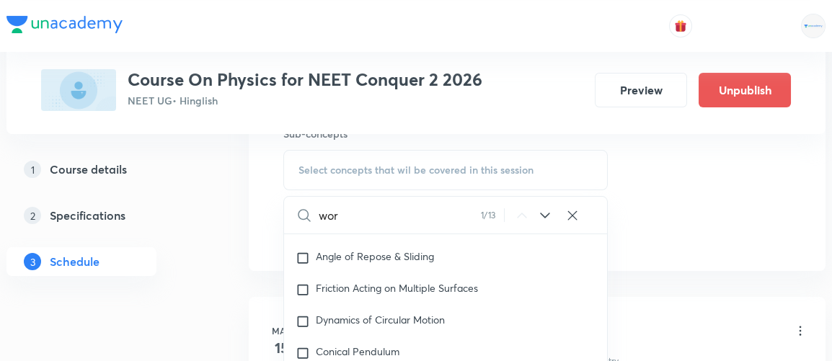
scroll to position [3566, 0]
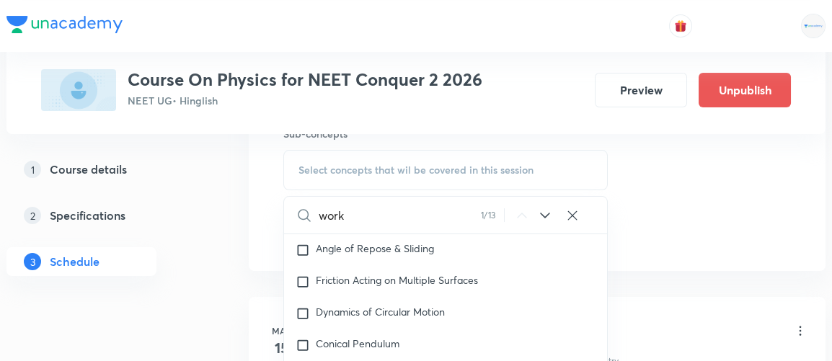
type input "work"
click at [543, 213] on icon at bounding box center [544, 216] width 9 height 6
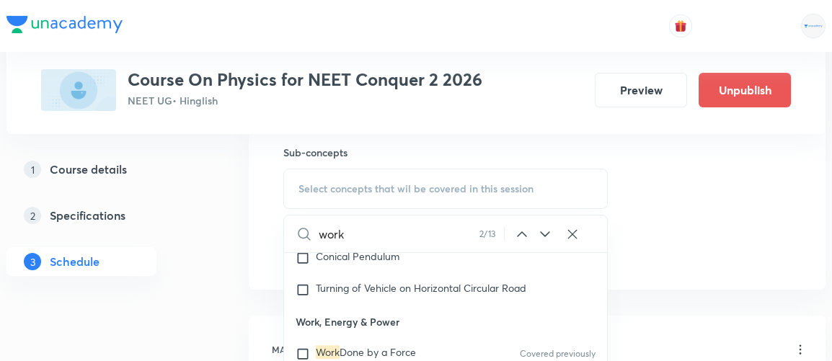
scroll to position [3682, 0]
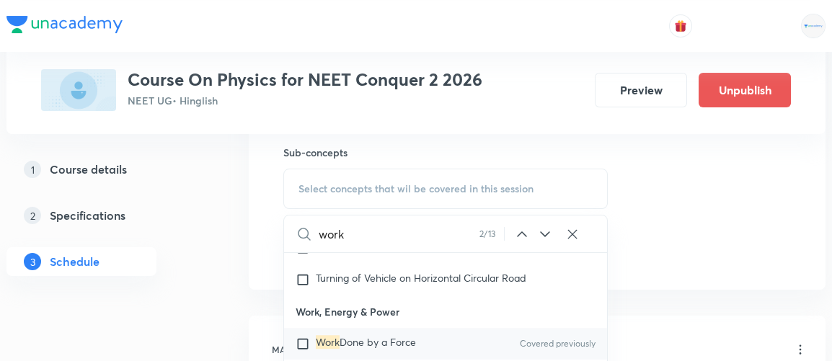
click at [304, 337] on input "checkbox" at bounding box center [306, 344] width 20 height 14
checkbox input "true"
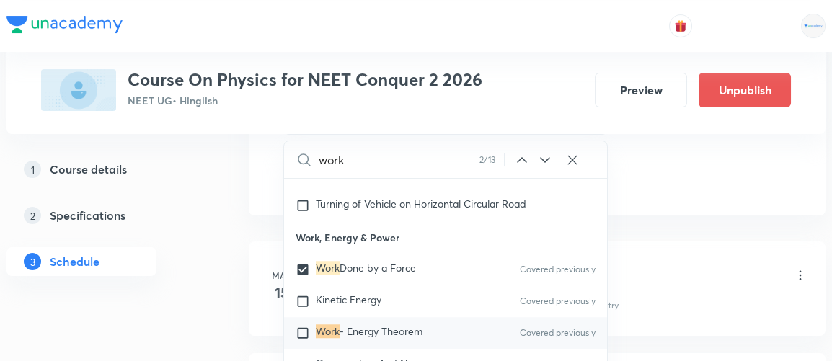
scroll to position [814, 0]
click at [184, 251] on div "1 Course details 2 Specifications 3 Schedule" at bounding box center [104, 224] width 196 height 139
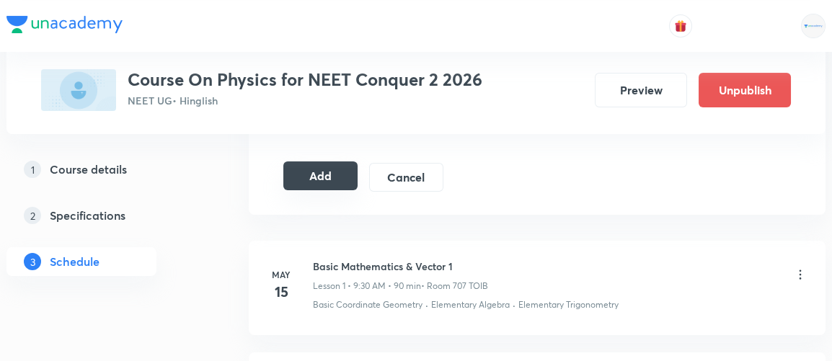
click at [306, 171] on button "Add" at bounding box center [321, 176] width 74 height 29
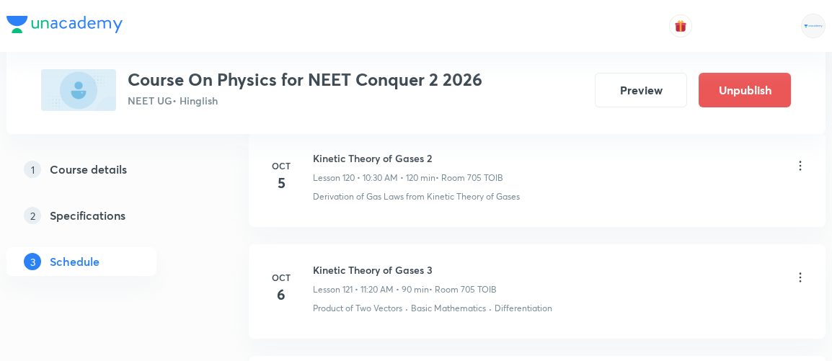
scroll to position [13561, 0]
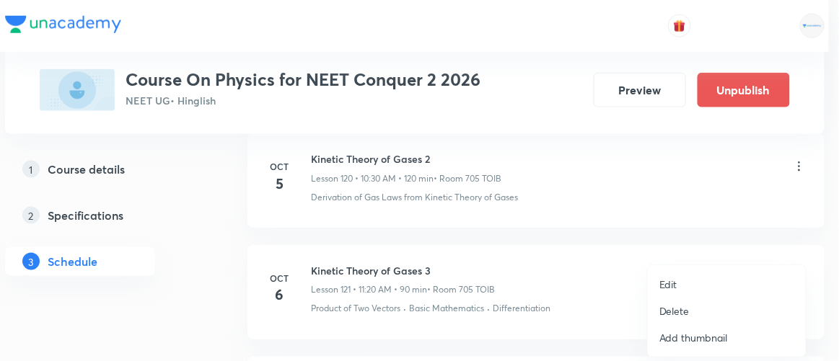
click at [662, 289] on p "Edit" at bounding box center [668, 284] width 18 height 15
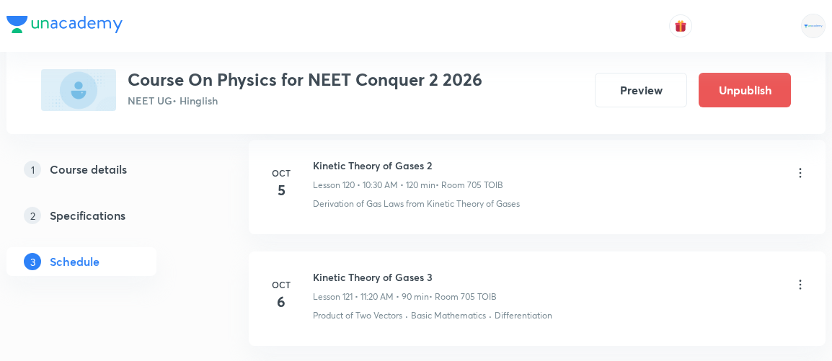
scroll to position [13473, 0]
drag, startPoint x: 315, startPoint y: 206, endPoint x: 442, endPoint y: 198, distance: 127.9
click at [442, 252] on li "Oct 6 Kinetic Theory of Gases 3 Lesson 121 • 11:20 AM • 90 min • Room 705 TOIB …" at bounding box center [537, 299] width 577 height 95
copy h6 "Kinetic Theory of Gases 3"
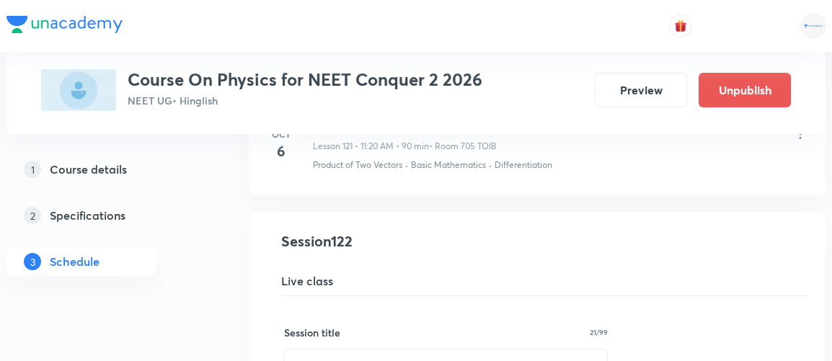
scroll to position [13625, 0]
drag, startPoint x: 454, startPoint y: 294, endPoint x: 273, endPoint y: 301, distance: 181.9
paste input "Kinetic Theory of Gases 3"
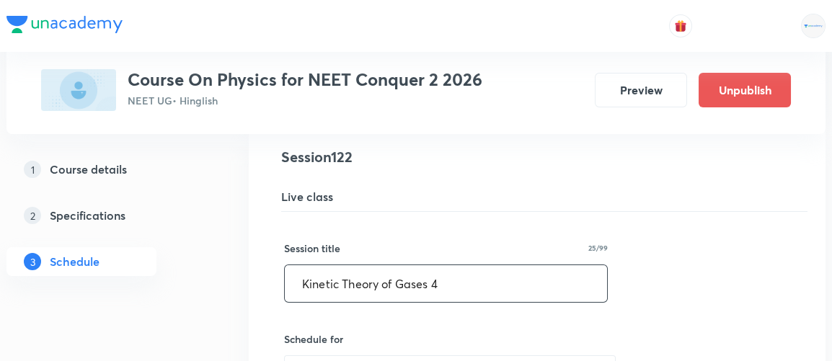
scroll to position [13720, 0]
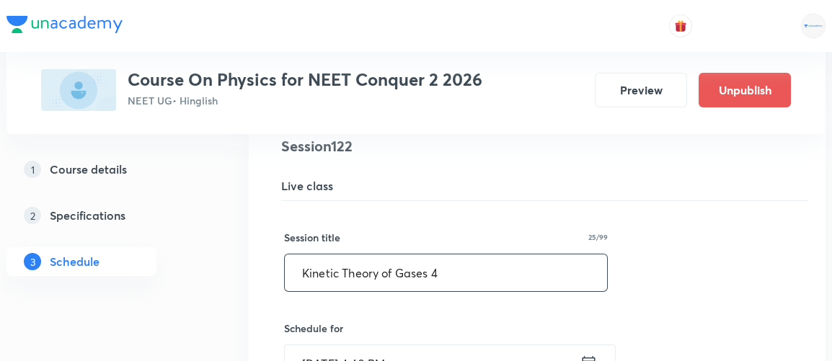
type input "Kinetic Theory of Gases 4"
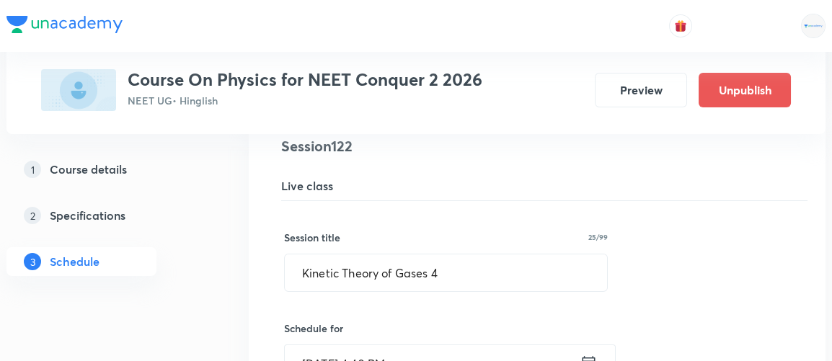
click at [584, 353] on icon at bounding box center [589, 363] width 18 height 20
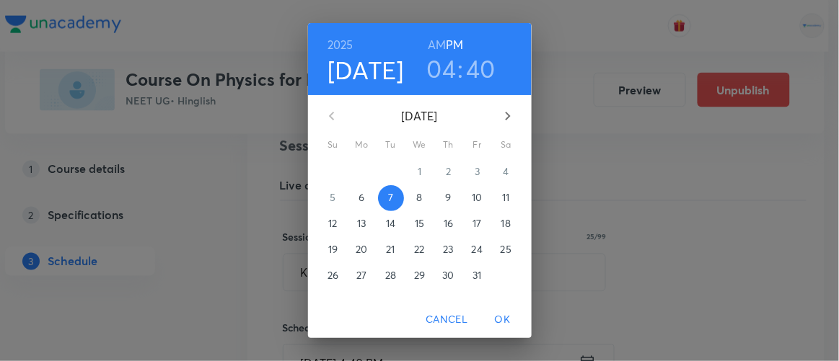
click at [435, 47] on h6 "AM" at bounding box center [437, 45] width 18 height 20
click at [434, 67] on h3 "04" at bounding box center [442, 68] width 30 height 30
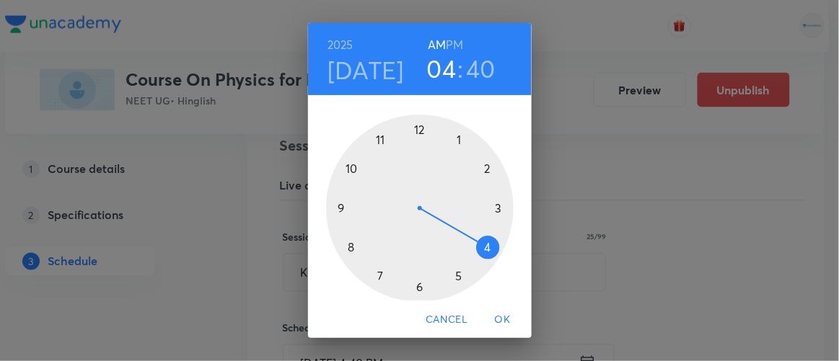
click at [376, 140] on div at bounding box center [420, 209] width 188 height 188
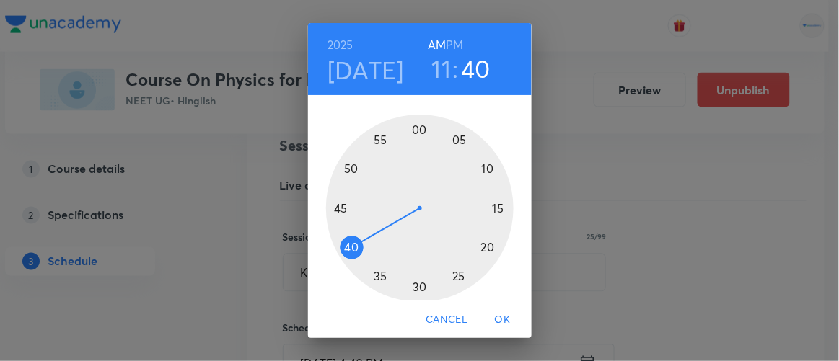
click at [486, 247] on div at bounding box center [420, 209] width 188 height 188
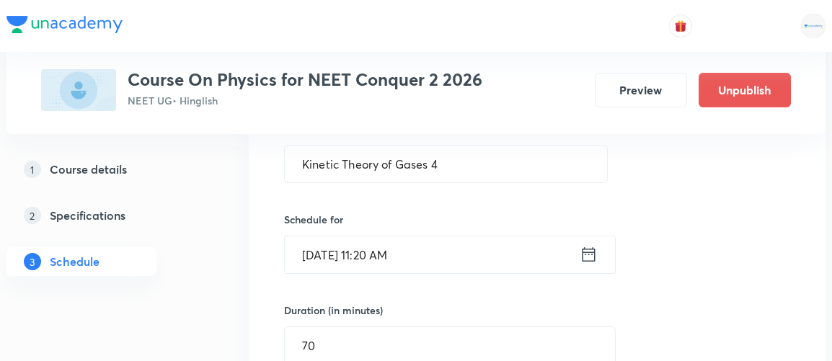
scroll to position [13844, 0]
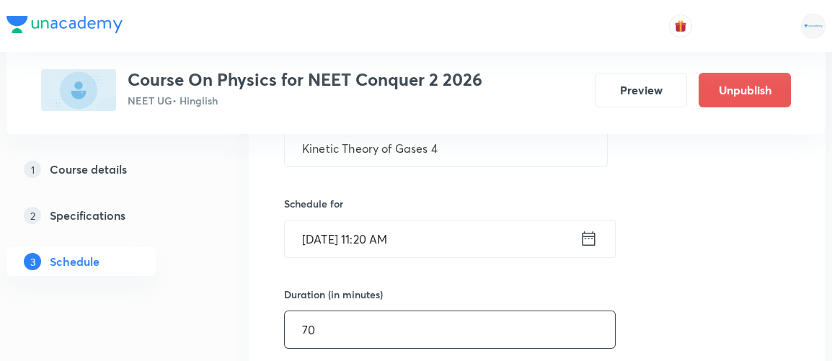
click at [351, 312] on input "70" at bounding box center [450, 330] width 330 height 37
type input "7"
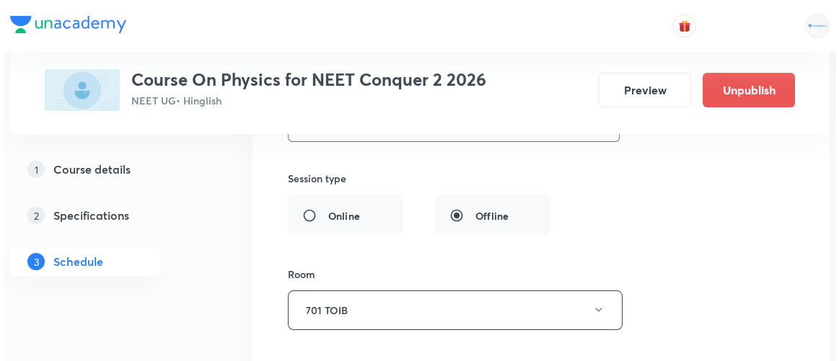
scroll to position [14054, 0]
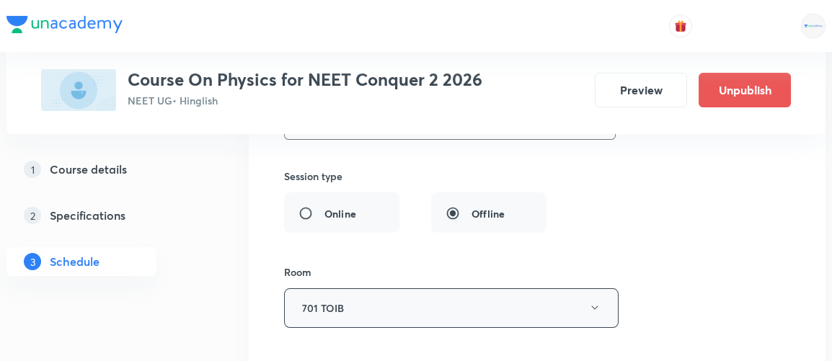
type input "90"
click at [347, 289] on button "701 TOIB" at bounding box center [451, 309] width 335 height 40
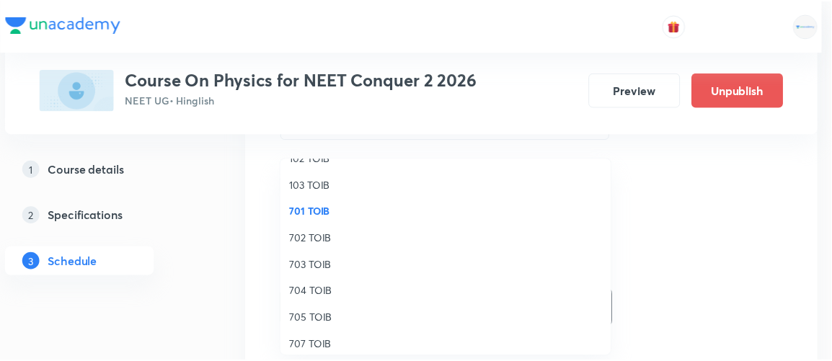
scroll to position [113, 0]
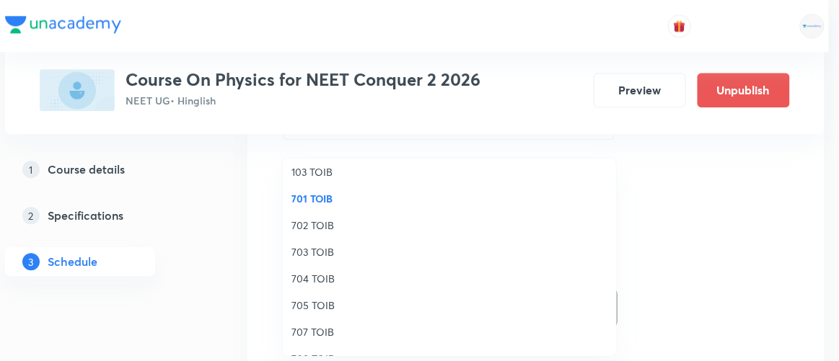
click at [304, 307] on span "705 TOIB" at bounding box center [449, 305] width 316 height 15
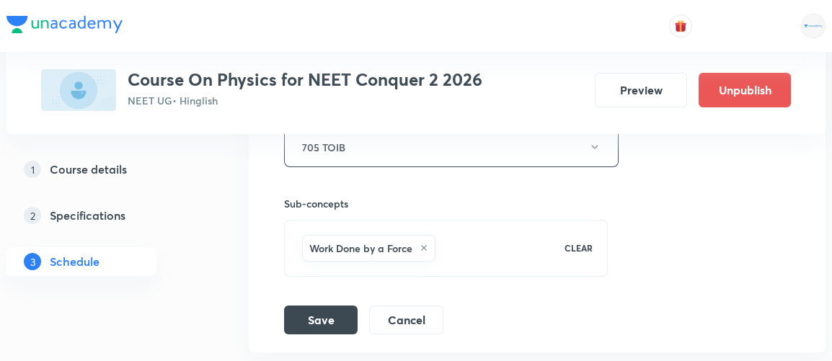
scroll to position [14218, 0]
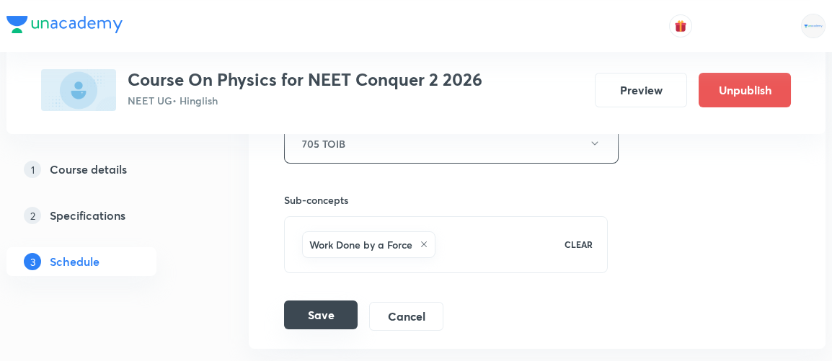
click at [333, 301] on button "Save" at bounding box center [321, 315] width 74 height 29
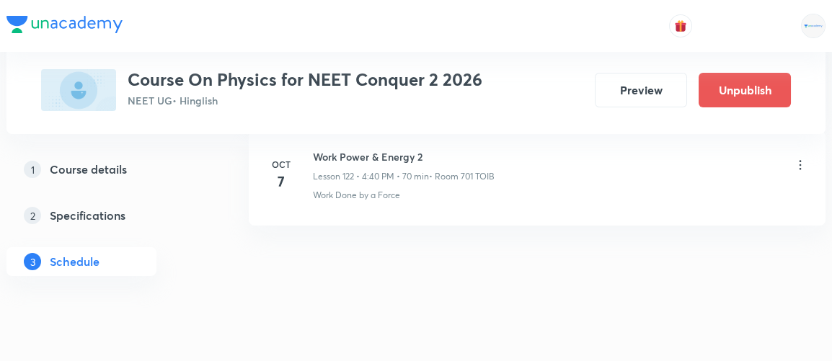
scroll to position [13715, 0]
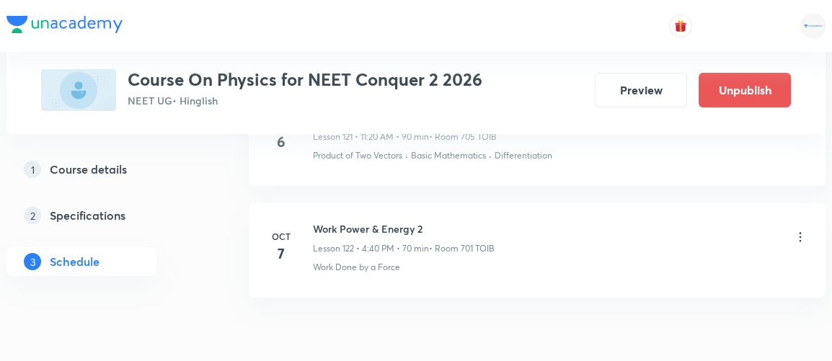
click at [803, 230] on icon at bounding box center [801, 237] width 14 height 14
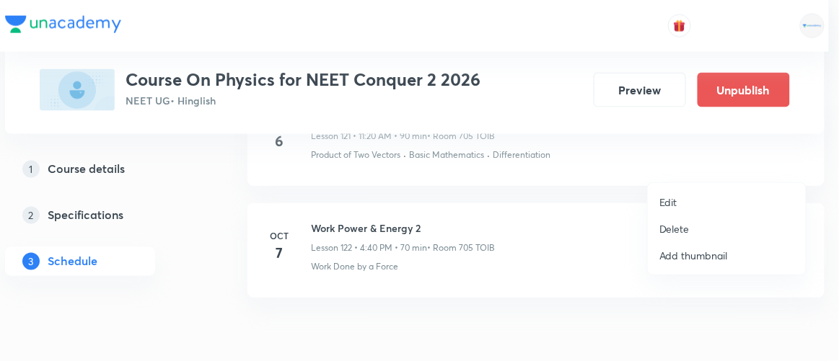
click at [662, 203] on p "Edit" at bounding box center [668, 202] width 18 height 15
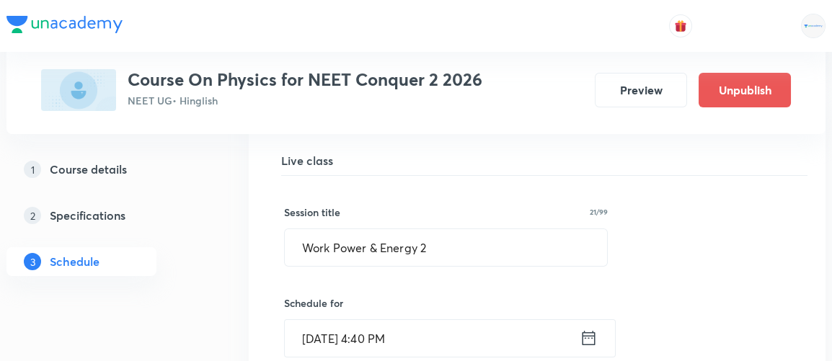
scroll to position [13747, 0]
click at [594, 329] on icon at bounding box center [589, 336] width 13 height 14
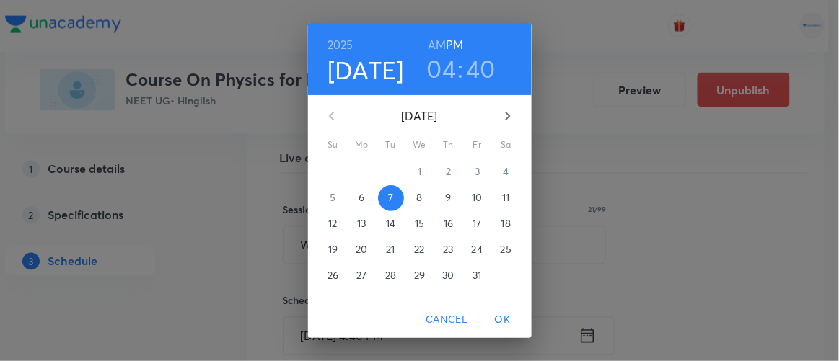
click at [432, 40] on h6 "AM" at bounding box center [437, 45] width 18 height 20
click at [442, 73] on h3 "04" at bounding box center [442, 68] width 30 height 30
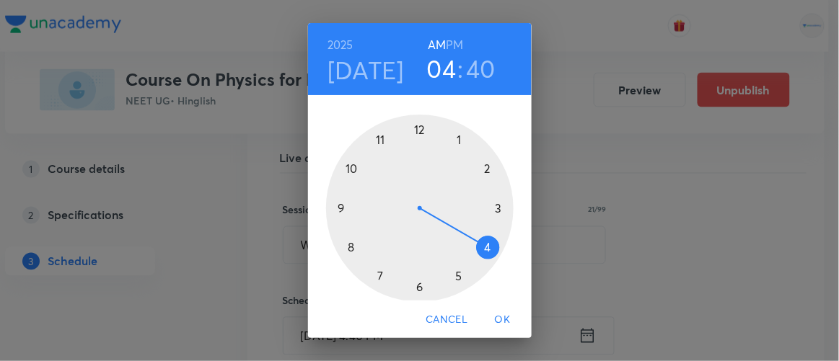
click at [375, 140] on div at bounding box center [420, 209] width 188 height 188
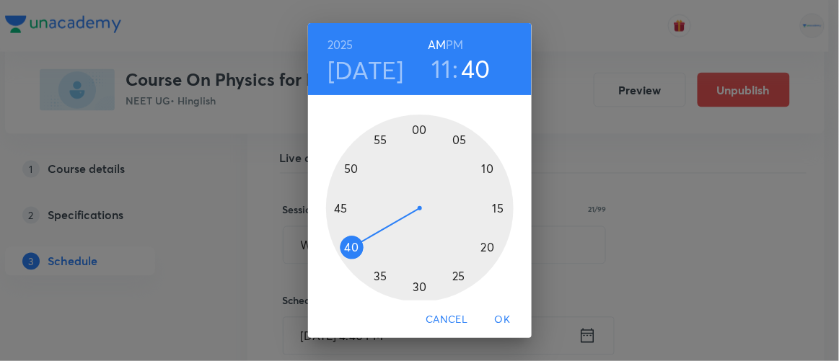
click at [483, 250] on div at bounding box center [420, 209] width 188 height 188
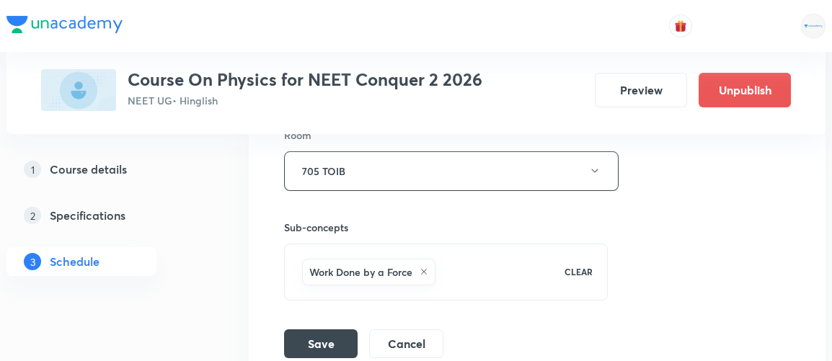
scroll to position [14191, 0]
click at [337, 328] on button "Save" at bounding box center [321, 342] width 74 height 29
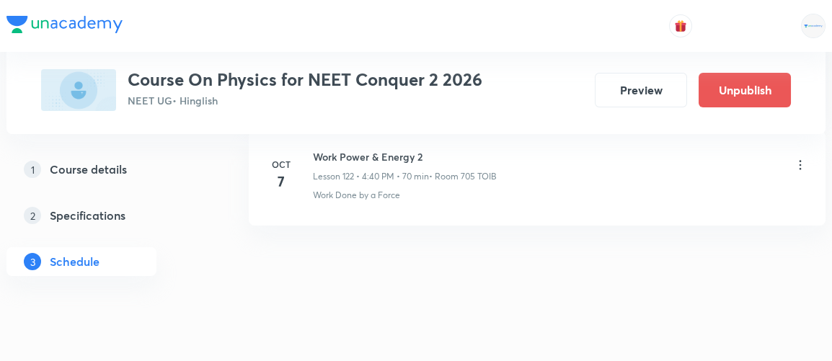
scroll to position [13715, 0]
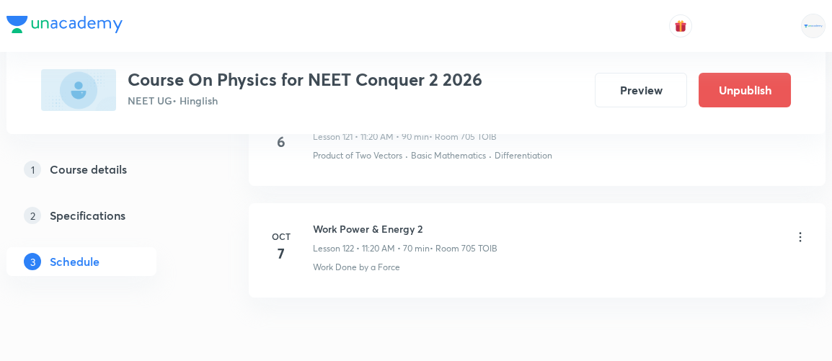
click at [801, 230] on icon at bounding box center [801, 237] width 14 height 14
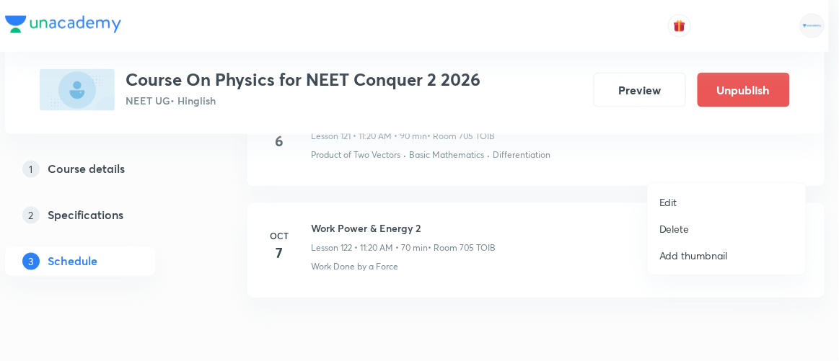
click at [673, 199] on p "Edit" at bounding box center [668, 202] width 18 height 15
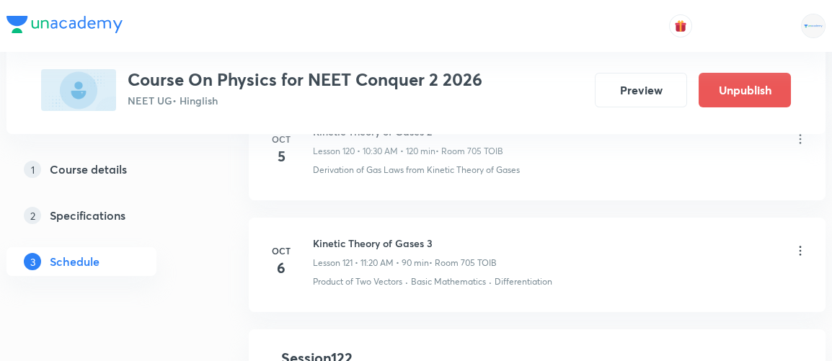
scroll to position [13508, 0]
drag, startPoint x: 314, startPoint y: 171, endPoint x: 438, endPoint y: 164, distance: 124.3
click at [438, 235] on h6 "Kinetic Theory of Gases 3" at bounding box center [405, 242] width 184 height 15
copy h6 "Kinetic Theory of Gases 3"
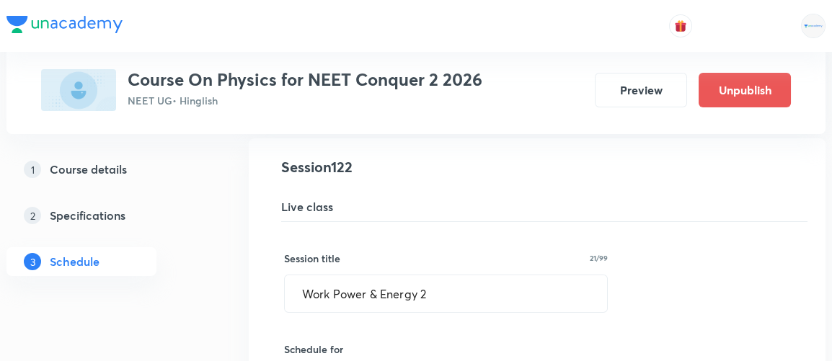
scroll to position [13699, 0]
drag, startPoint x: 460, startPoint y: 226, endPoint x: 202, endPoint y: 253, distance: 259.0
paste input "Kinetic Theory of Gases 3"
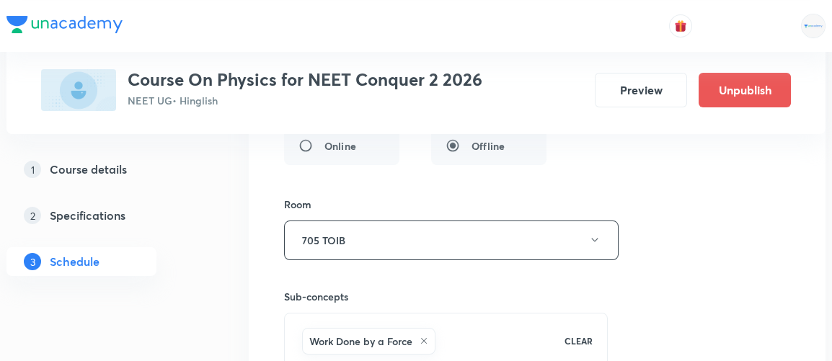
scroll to position [14122, 0]
type input "Kinetic Theory of Gases 4"
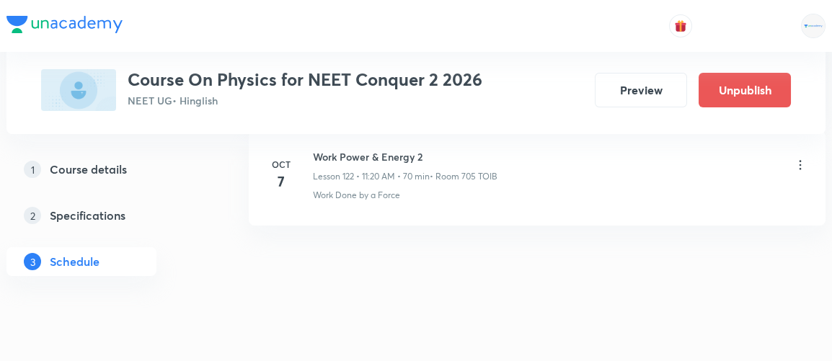
scroll to position [13715, 0]
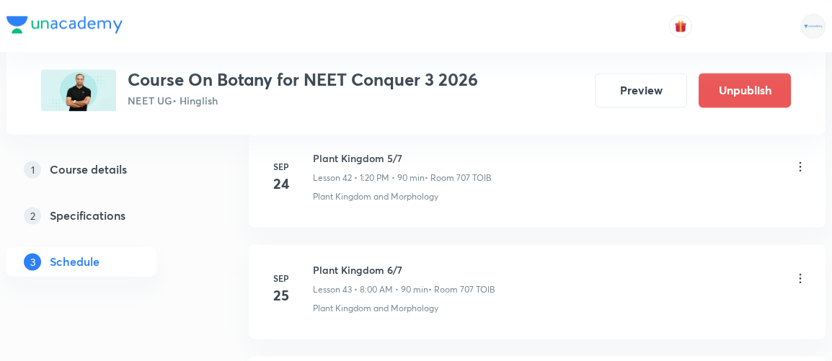
scroll to position [5444, 0]
